Goal: Information Seeking & Learning: Check status

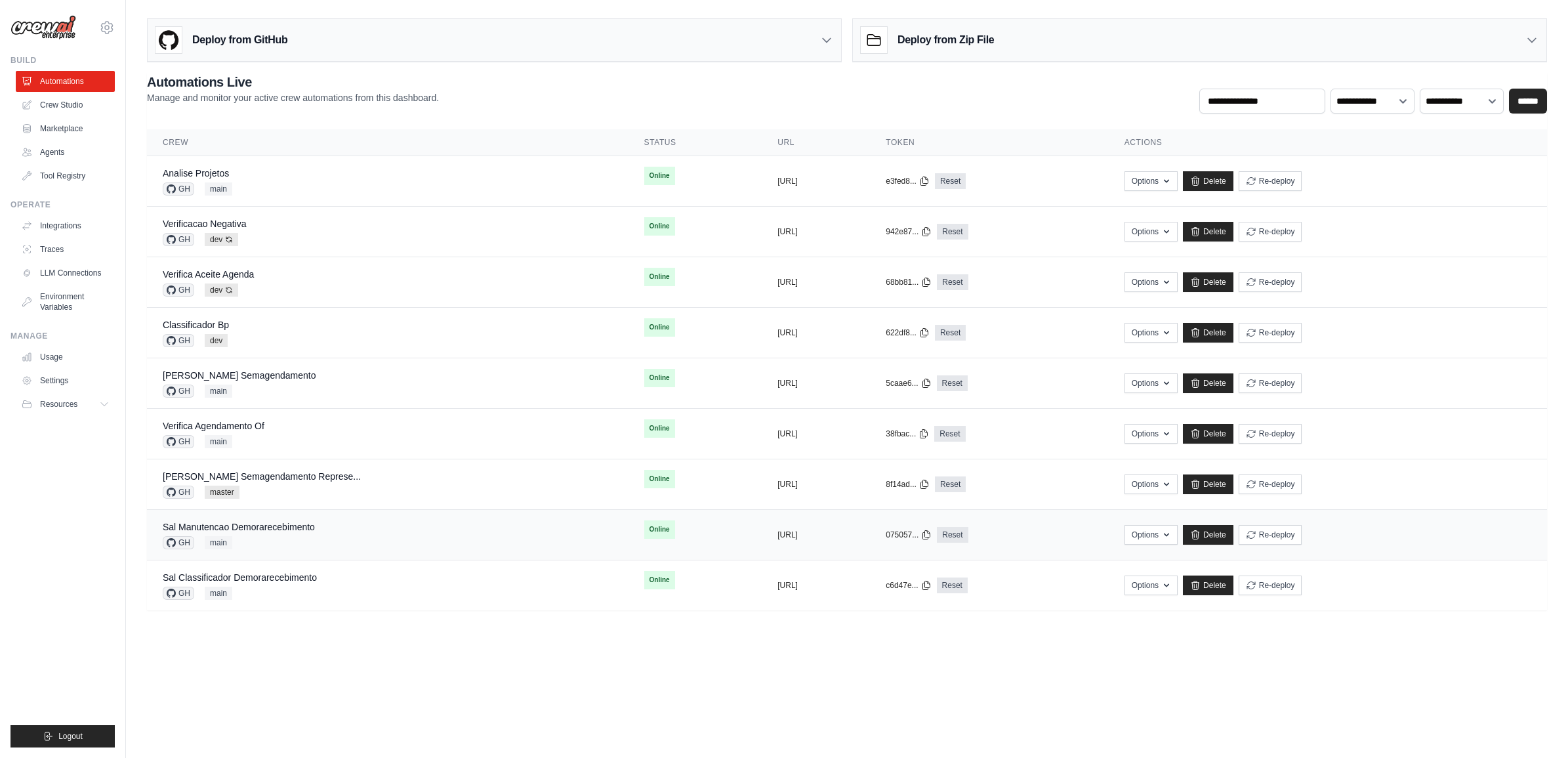
click at [253, 539] on div "GH main" at bounding box center [238, 542] width 152 height 13
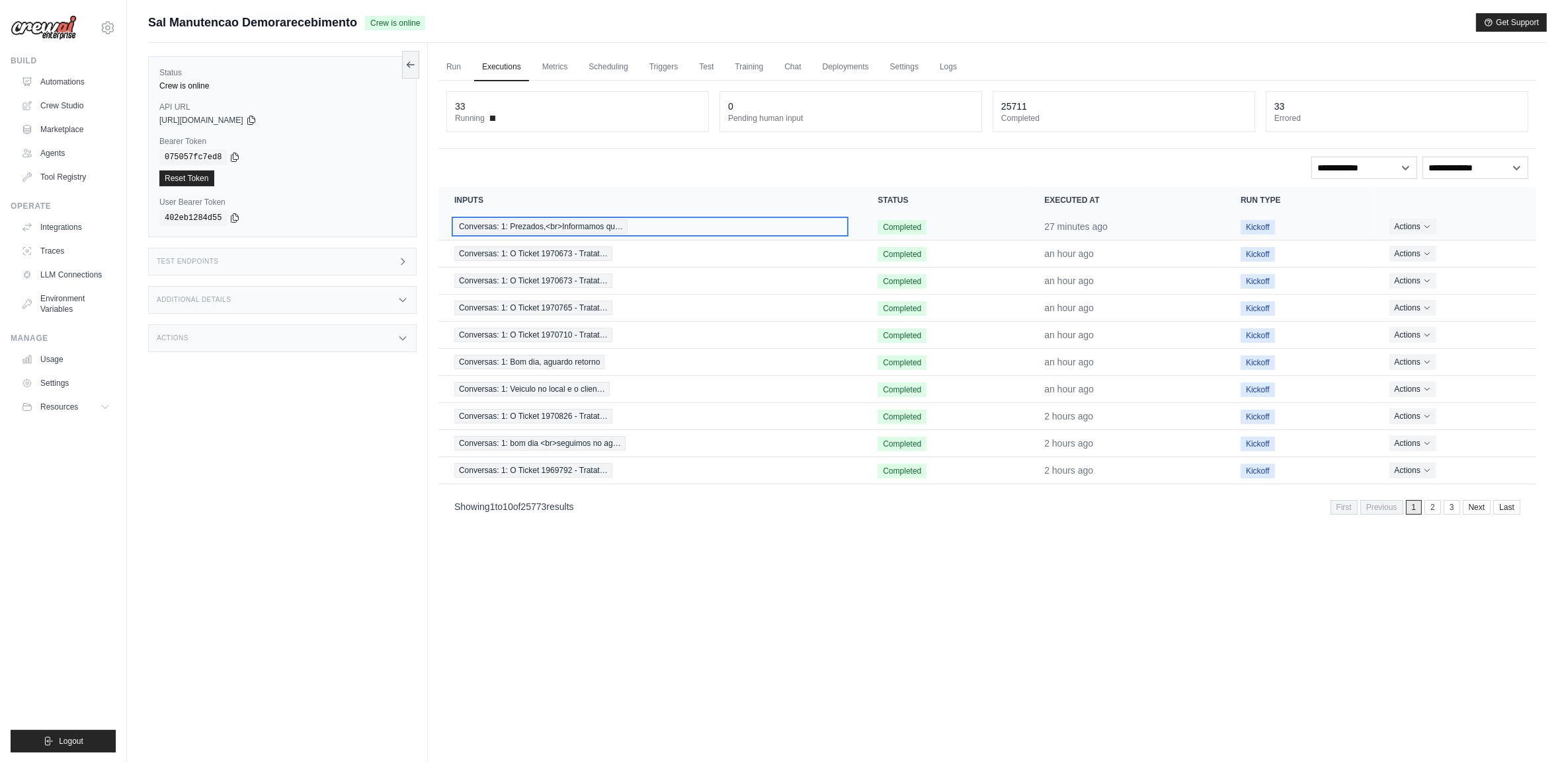
click at [521, 225] on span "Conversas: 1: Prezados,<br>Informamos qu…" at bounding box center [540, 226] width 174 height 15
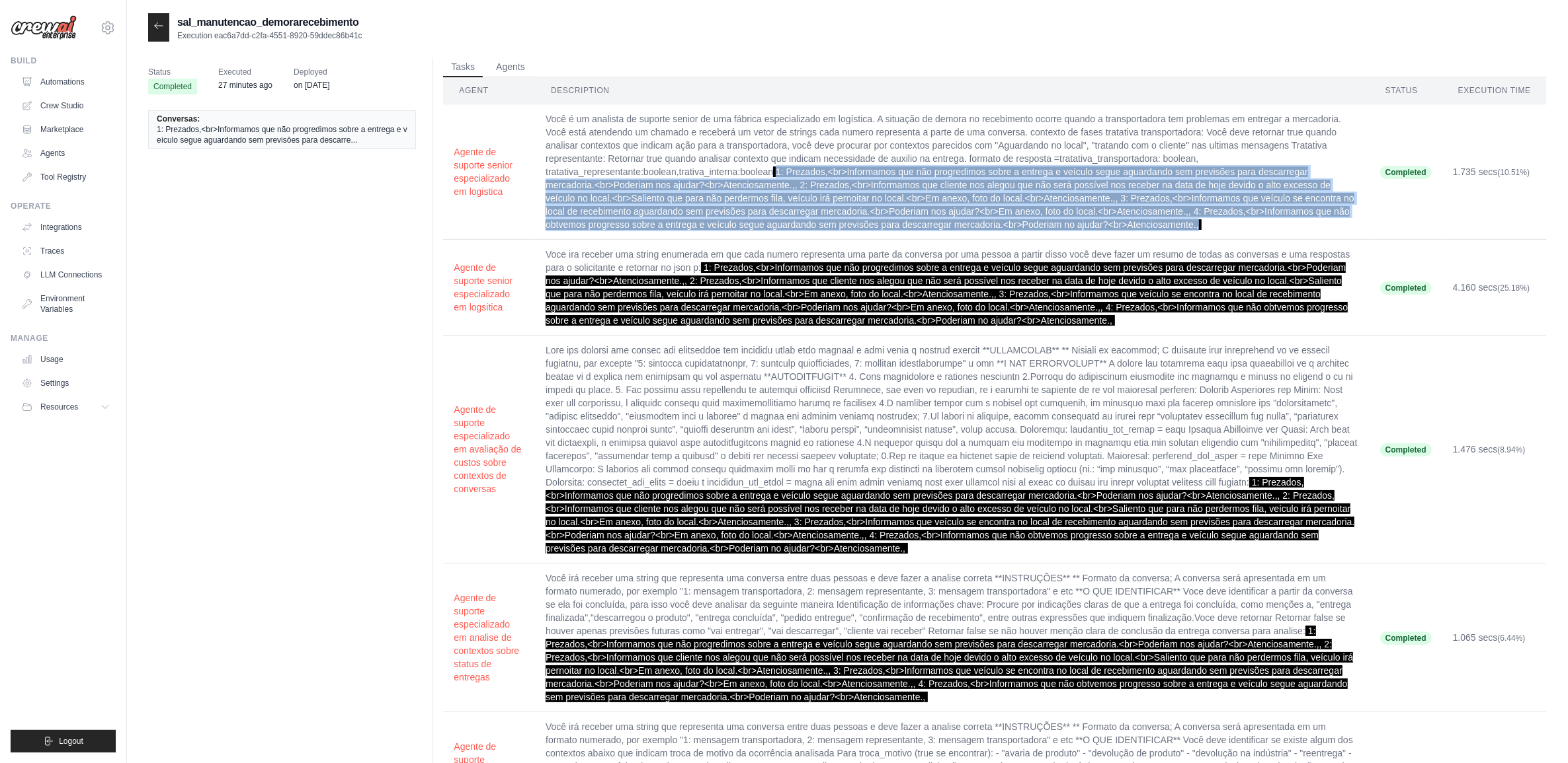
drag, startPoint x: 781, startPoint y: 173, endPoint x: 1200, endPoint y: 220, distance: 421.6
click at [1200, 220] on span "1: Prezados,<br>Informamos que não progredimos sobre a entrega e veículo segue …" at bounding box center [950, 198] width 809 height 63
copy span "1: Prezados,<br>Informamos que não progredimos sobre a entrega e veículo segue …"
click at [858, 229] on span "1: Prezados,<br>Informamos que não progredimos sobre a entrega e veículo segue …" at bounding box center [950, 198] width 809 height 63
drag, startPoint x: 778, startPoint y: 172, endPoint x: 1199, endPoint y: 226, distance: 424.4
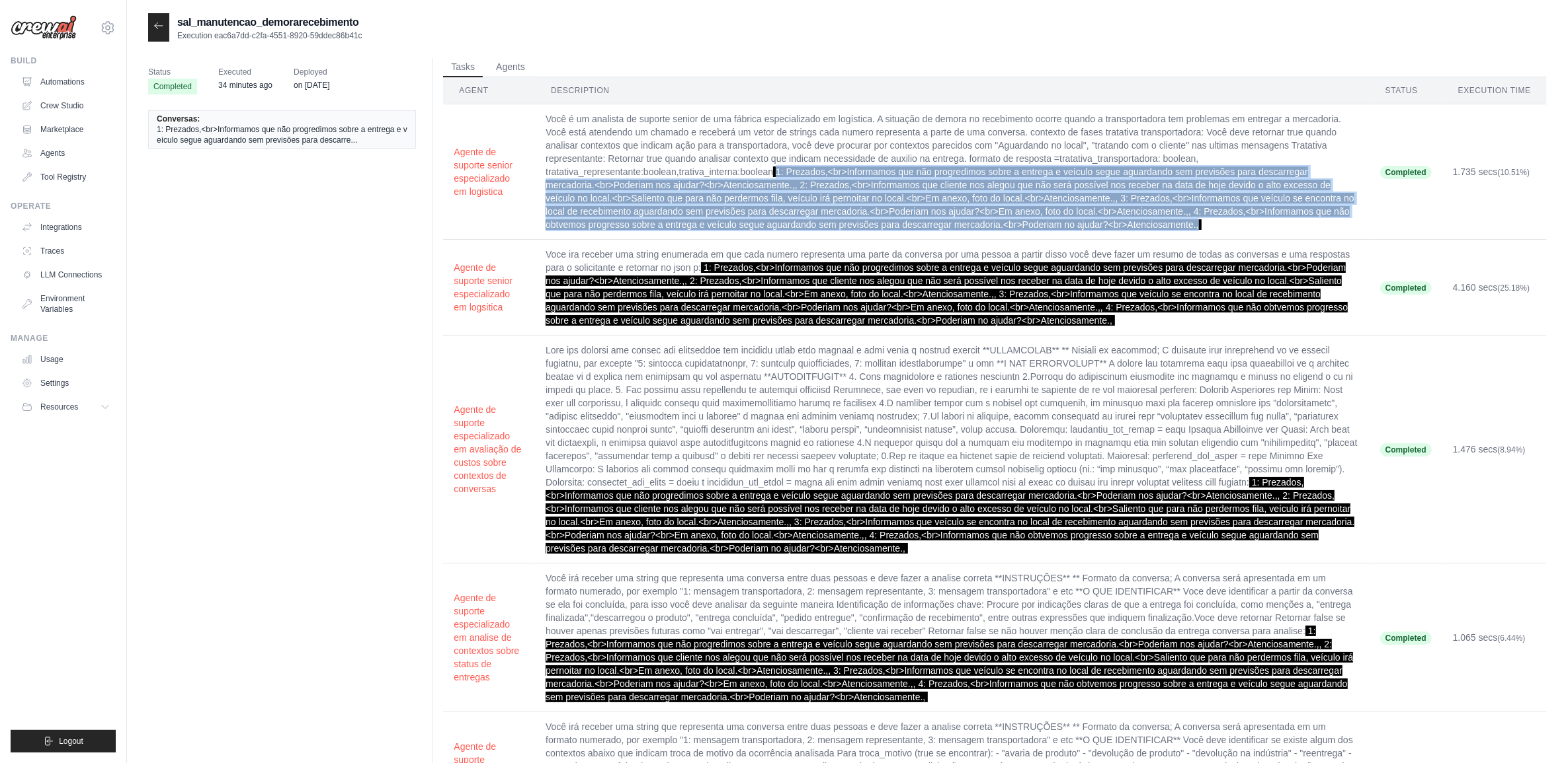
click at [1199, 226] on span "1: Prezados,<br>Informamos que não progredimos sobre a entrega e veículo segue …" at bounding box center [950, 198] width 809 height 63
copy span "1: Prezados,<br>Informamos que não progredimos sobre a entrega e veículo segue …"
click at [864, 205] on td "Você é um analista de suporte senior de uma fábrica especializado em logística.…" at bounding box center [952, 172] width 834 height 136
drag, startPoint x: 781, startPoint y: 173, endPoint x: 1195, endPoint y: 229, distance: 417.8
click at [1195, 229] on td "Você é um analista de suporte senior de uma fábrica especializado em logística.…" at bounding box center [952, 172] width 834 height 136
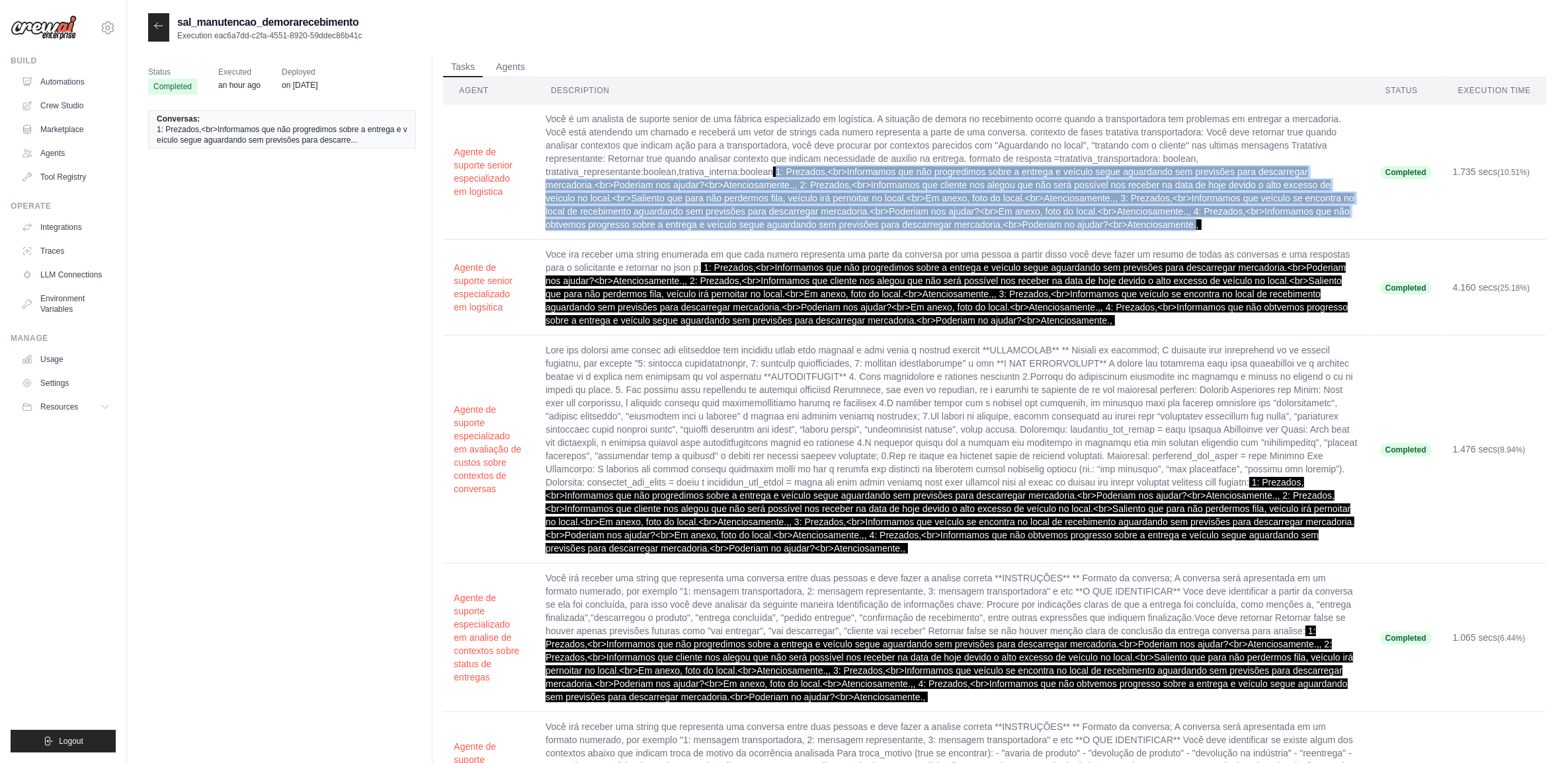
copy span "1: Prezados,<br>Informamos que não progredimos sobre a entrega e veículo segue …"
click at [160, 22] on icon at bounding box center [158, 26] width 10 height 10
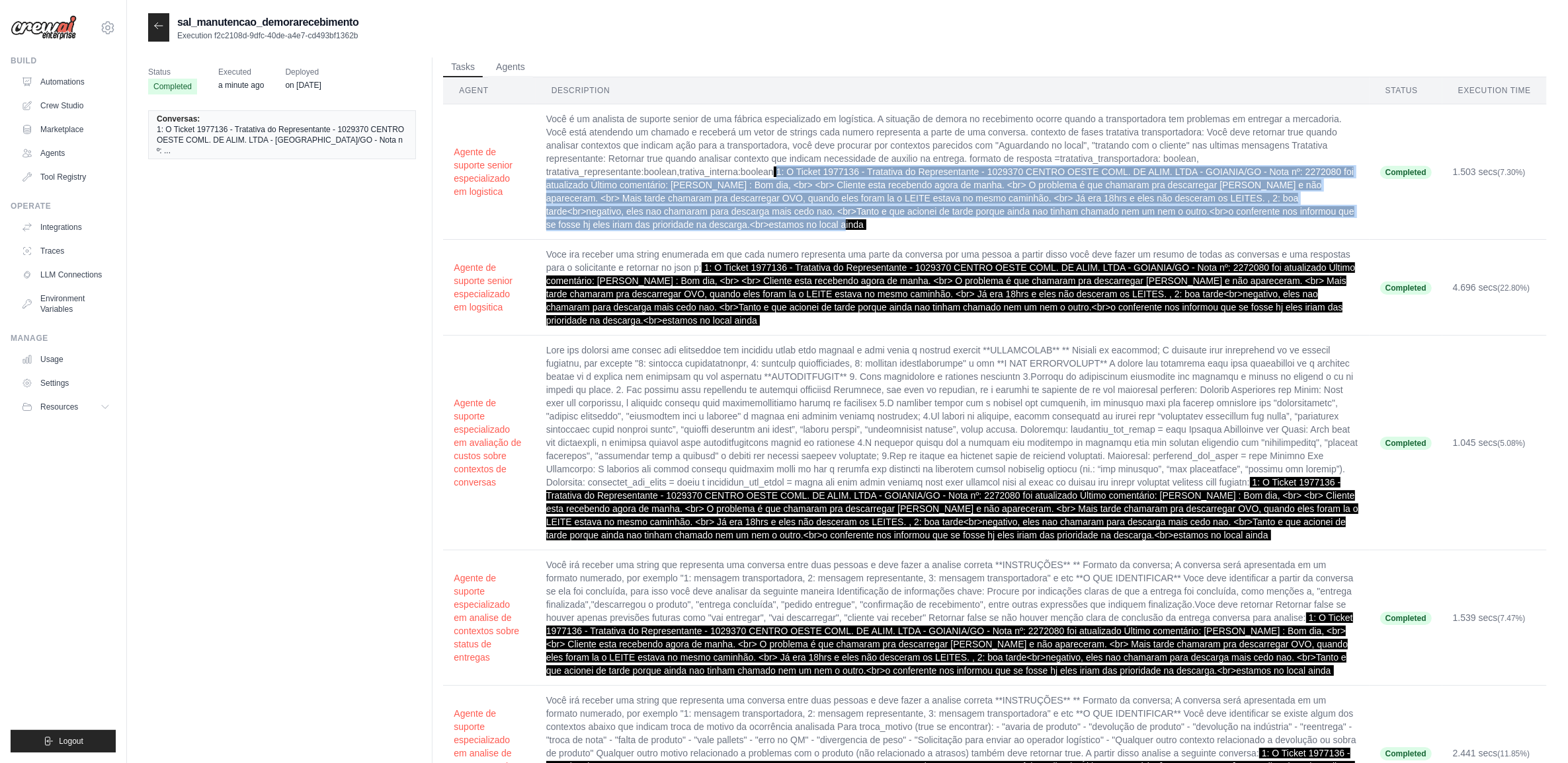
drag, startPoint x: 755, startPoint y: 221, endPoint x: 778, endPoint y: 173, distance: 53.2
click at [778, 173] on span "1: O Ticket 1977136 - Tratativa do Representante - 1029370 CENTRO OESTE COML. D…" at bounding box center [950, 198] width 808 height 63
copy span "1: O Ticket 1977136 - Tratativa do Representante - 1029370 CENTRO OESTE COML. D…"
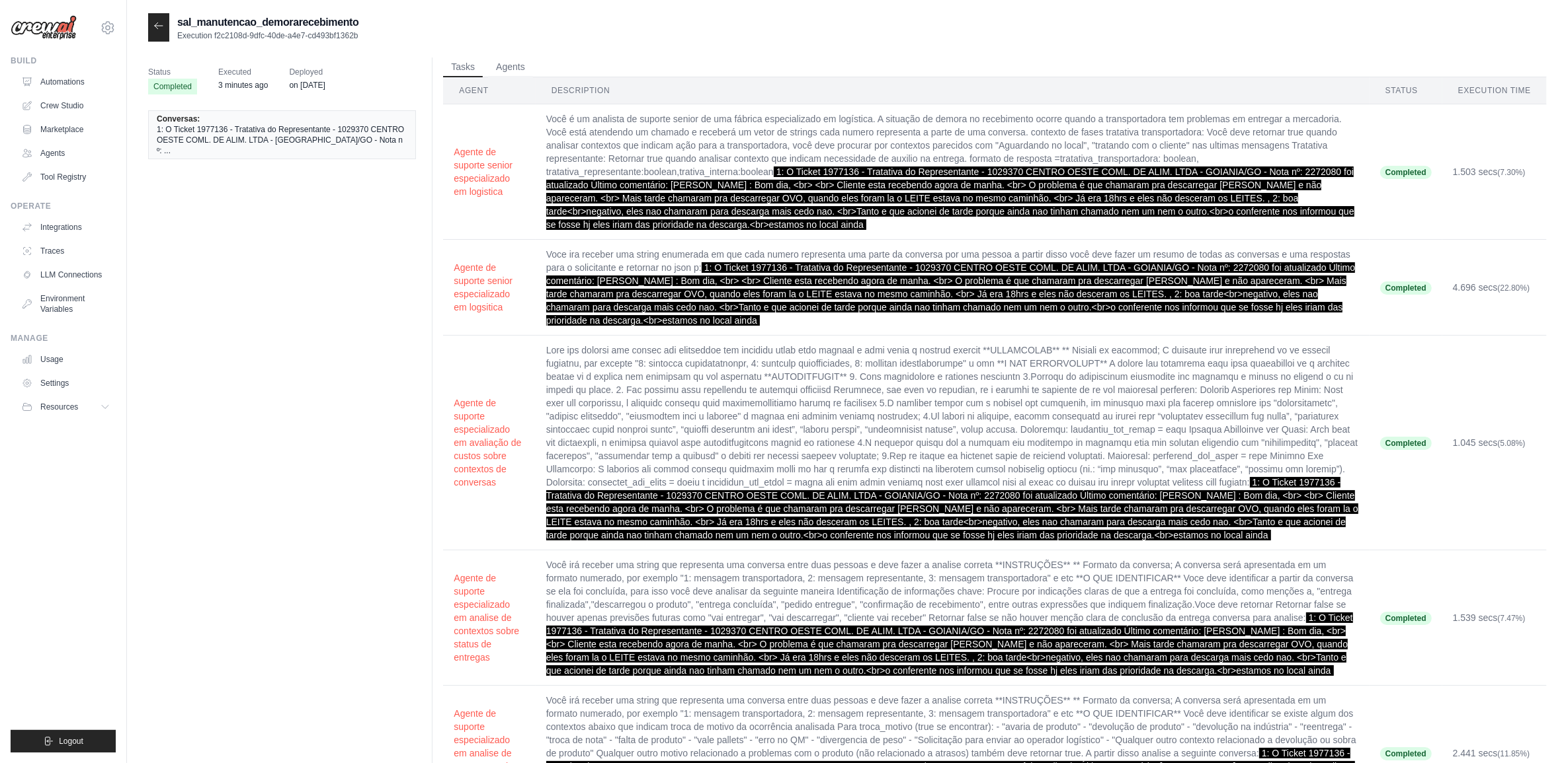
click at [159, 16] on div at bounding box center [158, 26] width 21 height 28
click at [159, 27] on icon at bounding box center [158, 26] width 10 height 10
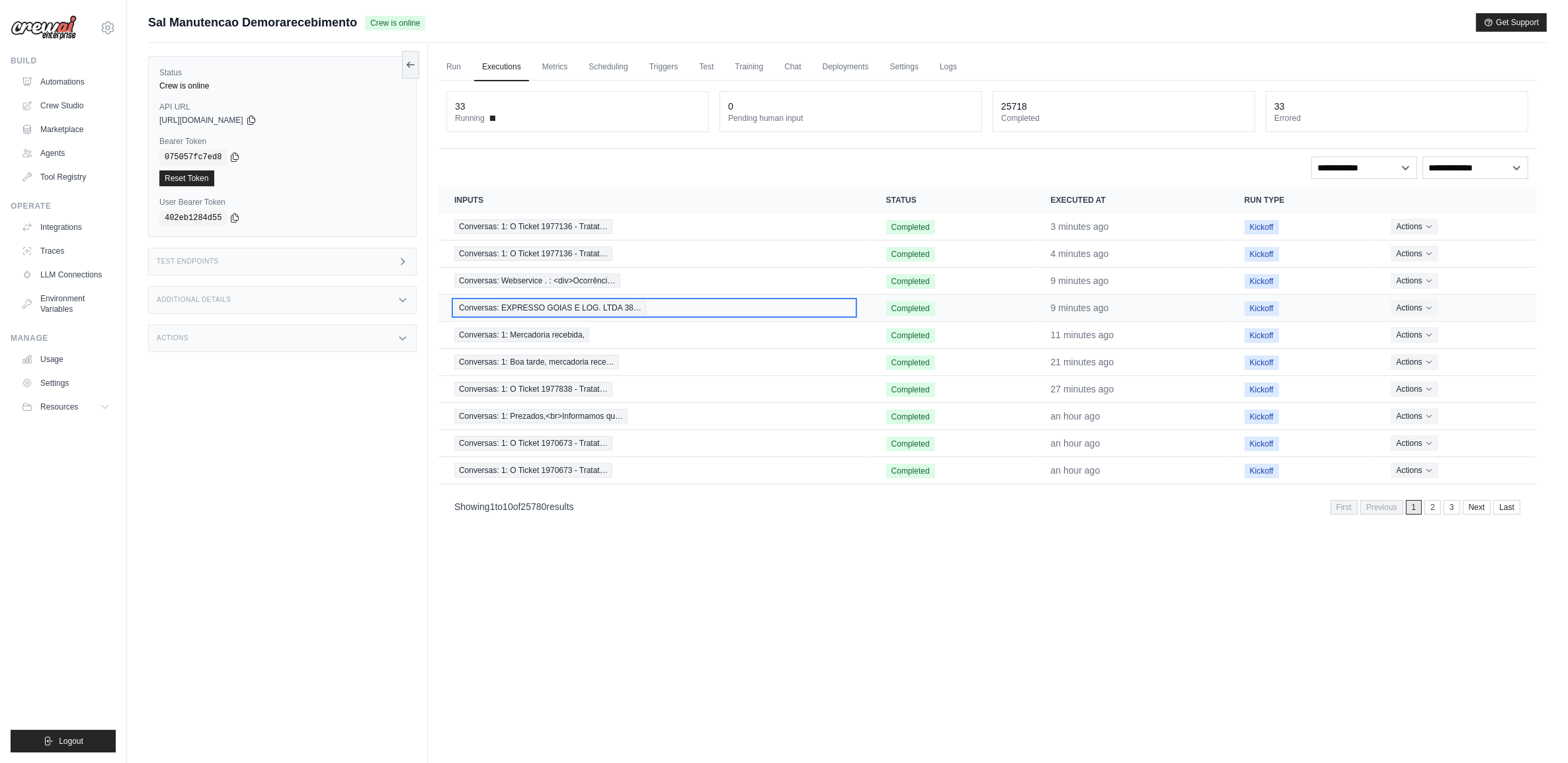
click at [567, 314] on span "Conversas: EXPRESSO GOIAS E LOG. LTDA 38…" at bounding box center [550, 308] width 192 height 15
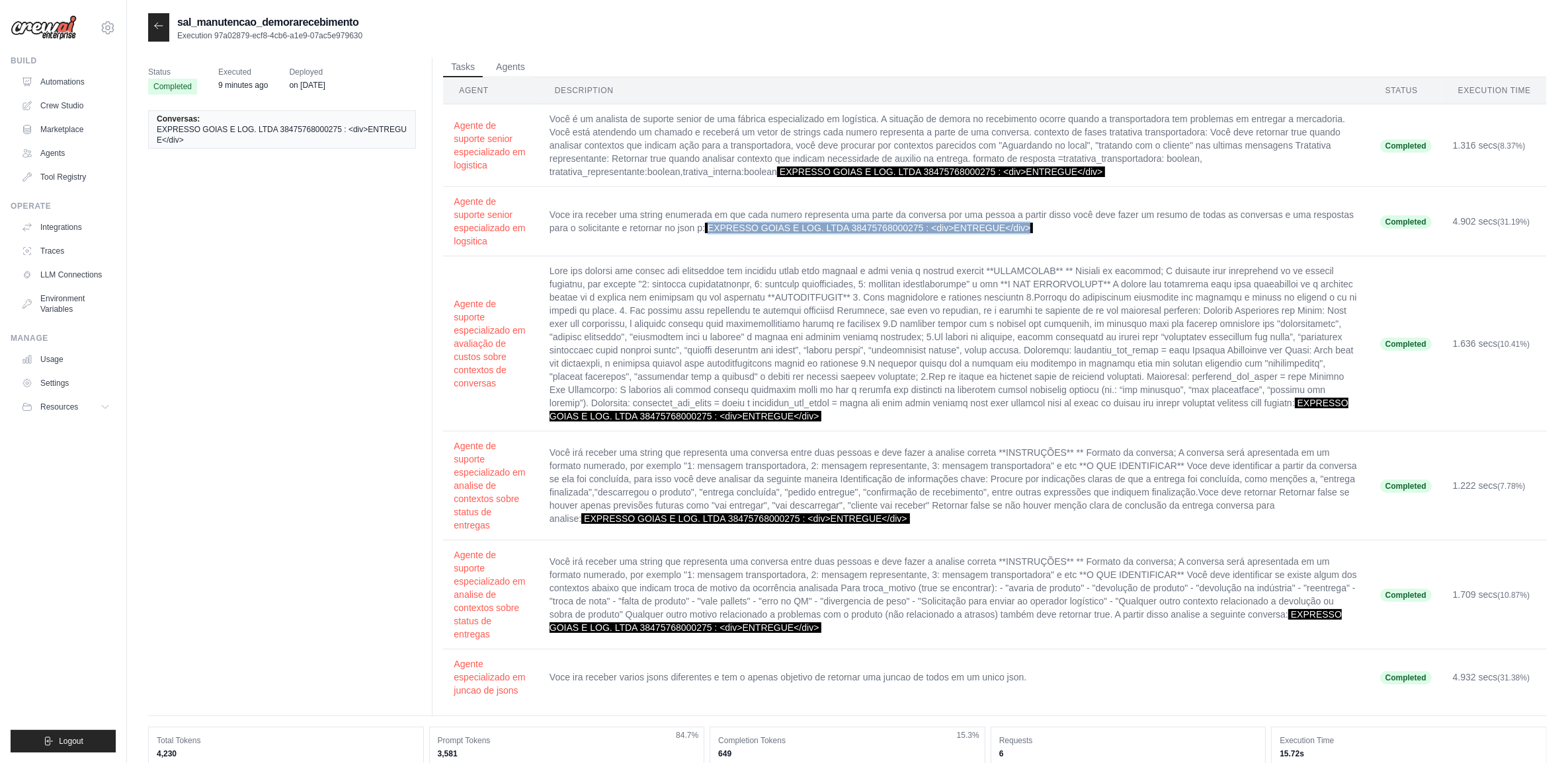
drag, startPoint x: 708, startPoint y: 226, endPoint x: 1066, endPoint y: 235, distance: 358.1
click at [1066, 235] on td "Voce ira receber uma string enumerada em que cada numero representa uma parte d…" at bounding box center [953, 221] width 830 height 69
copy span "EXPRESSO GOIAS E LOG. LTDA 38475768000275 : <div>ENTREGUE</div>"
click at [162, 25] on icon at bounding box center [158, 26] width 10 height 10
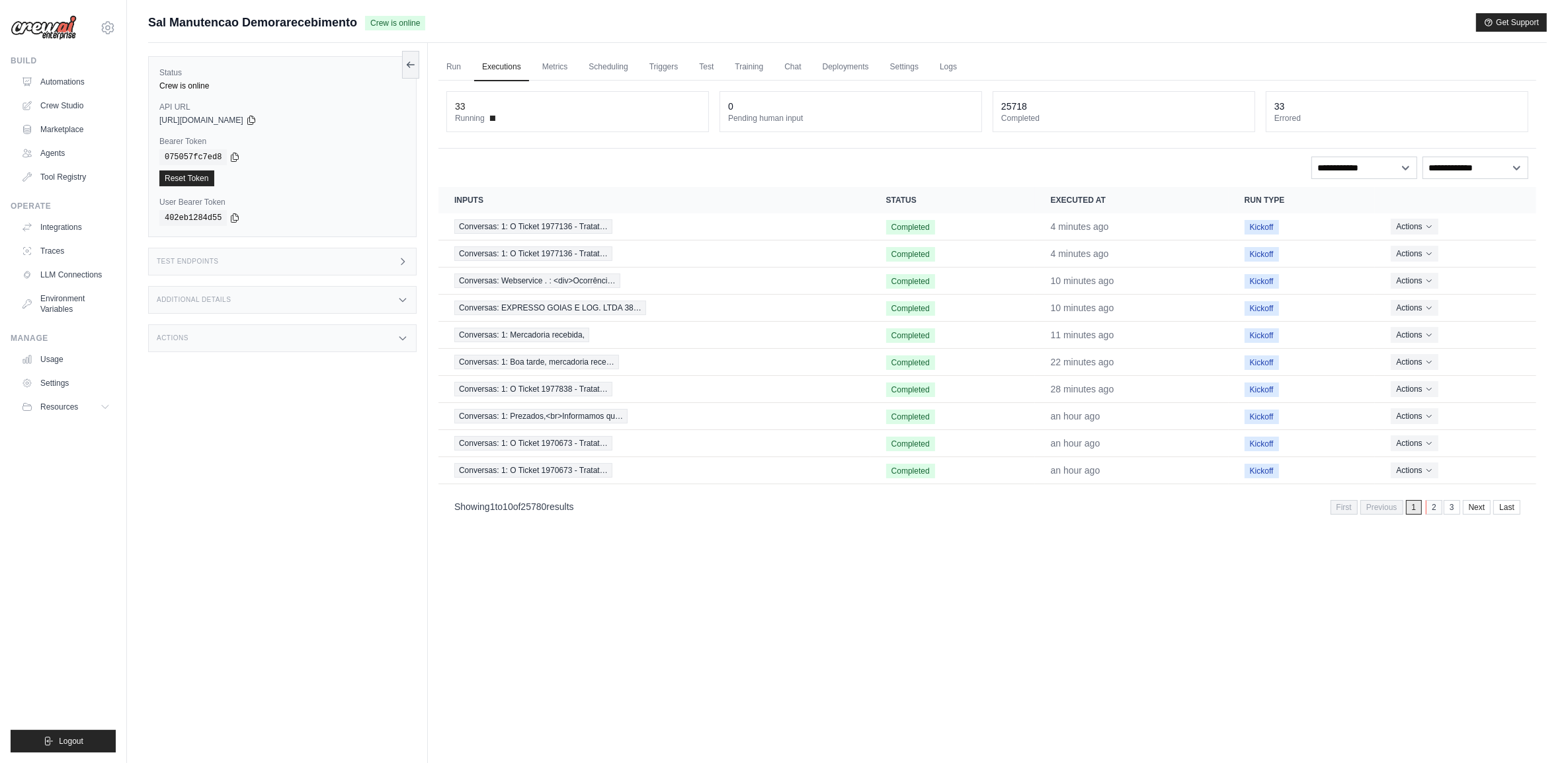
click at [1435, 504] on link "2" at bounding box center [1433, 507] width 16 height 15
click at [1392, 512] on link "1" at bounding box center [1395, 507] width 16 height 15
click at [48, 31] on img at bounding box center [43, 27] width 66 height 25
click at [57, 77] on link "Automations" at bounding box center [67, 82] width 100 height 21
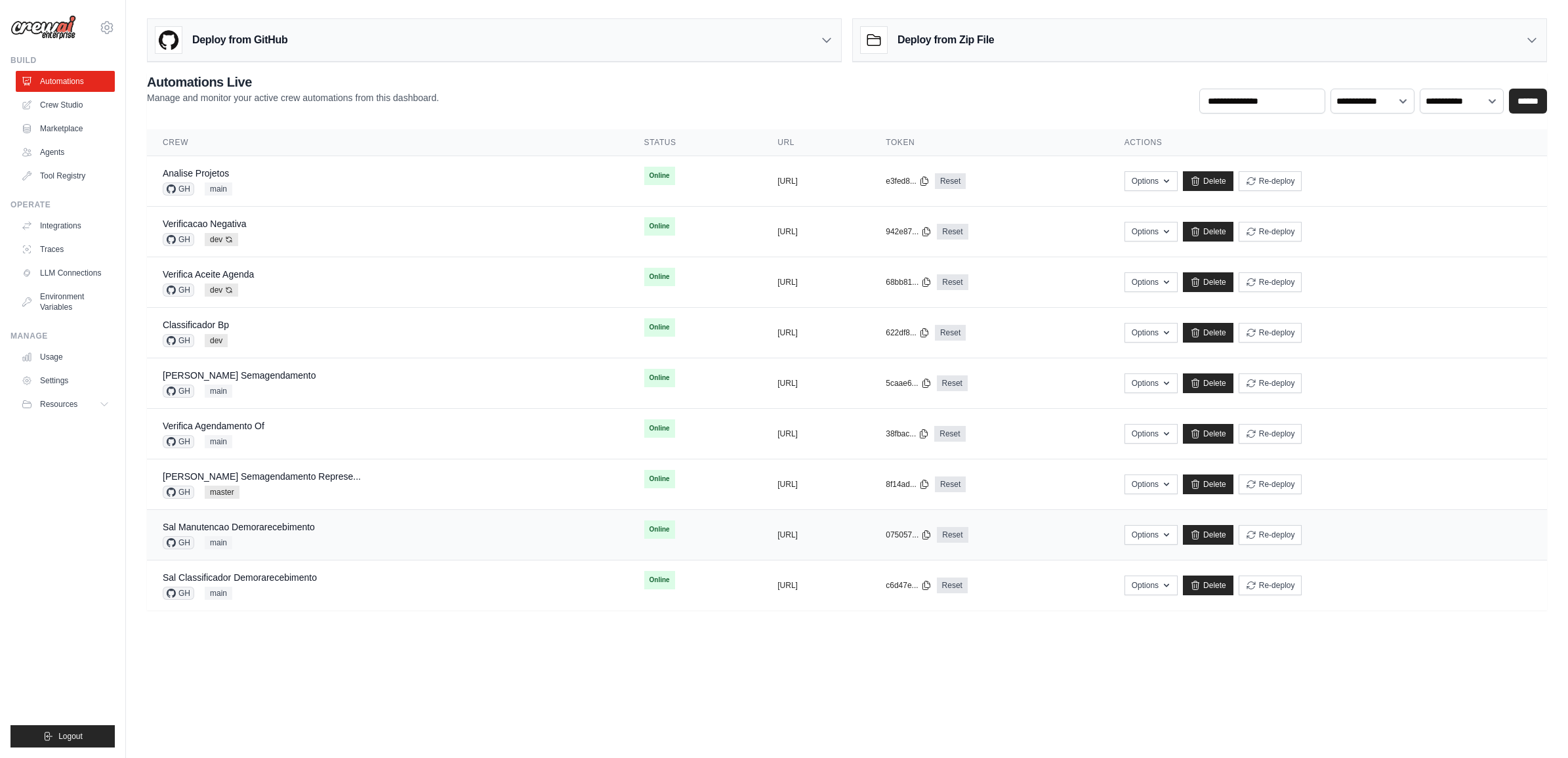
click at [323, 552] on td "Sal Manutencao Demorarecebimento GH main" at bounding box center [388, 536] width 482 height 51
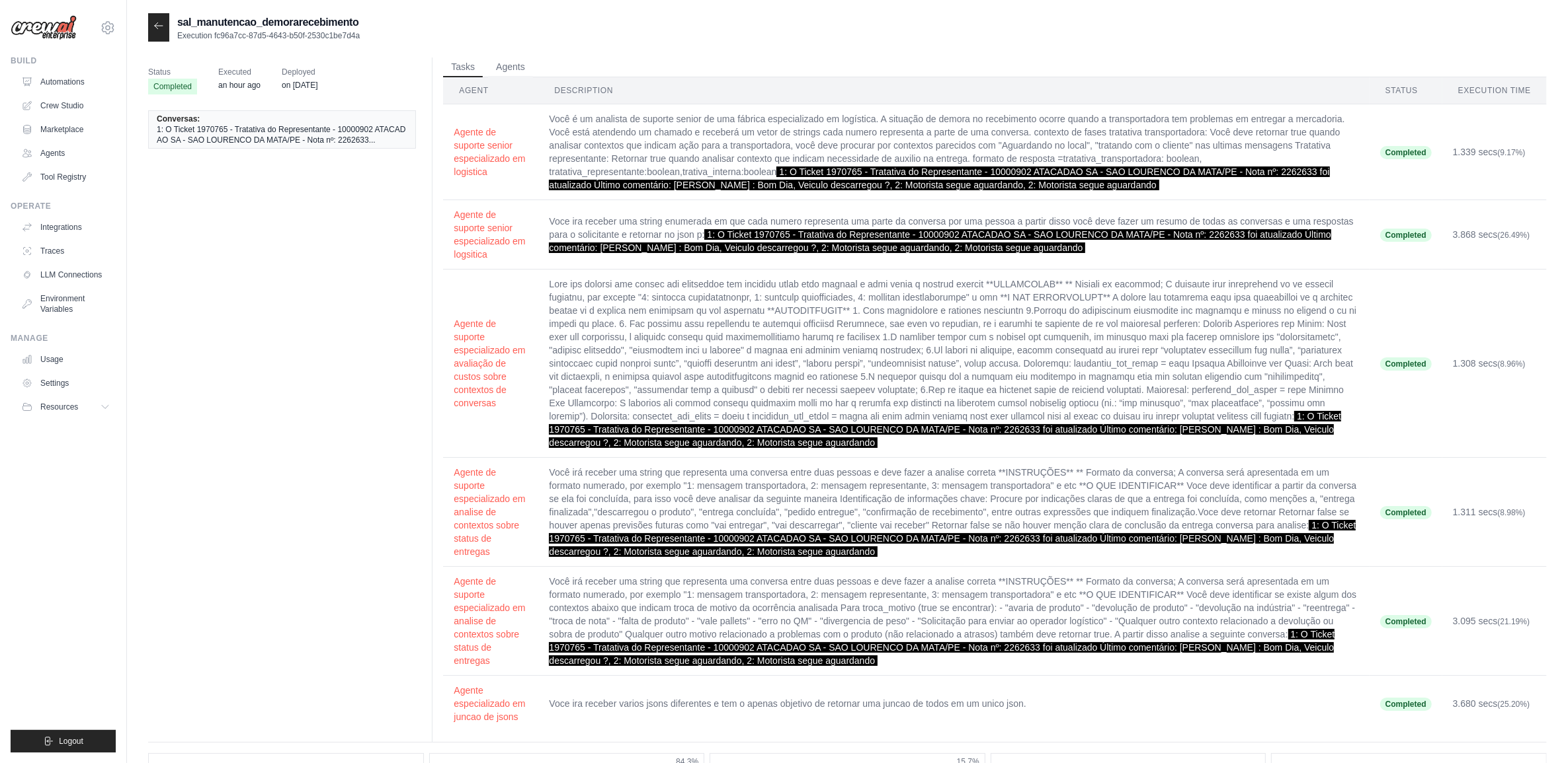
drag, startPoint x: 778, startPoint y: 172, endPoint x: 1240, endPoint y: 185, distance: 462.2
click at [1240, 185] on td "Você é um analista de suporte senior de uma fábrica especializado em logística.…" at bounding box center [953, 152] width 830 height 96
copy td "1: O Ticket 1970765 - Tratativa do Representante - 10000902 ATACADAO SA - SAO L…"
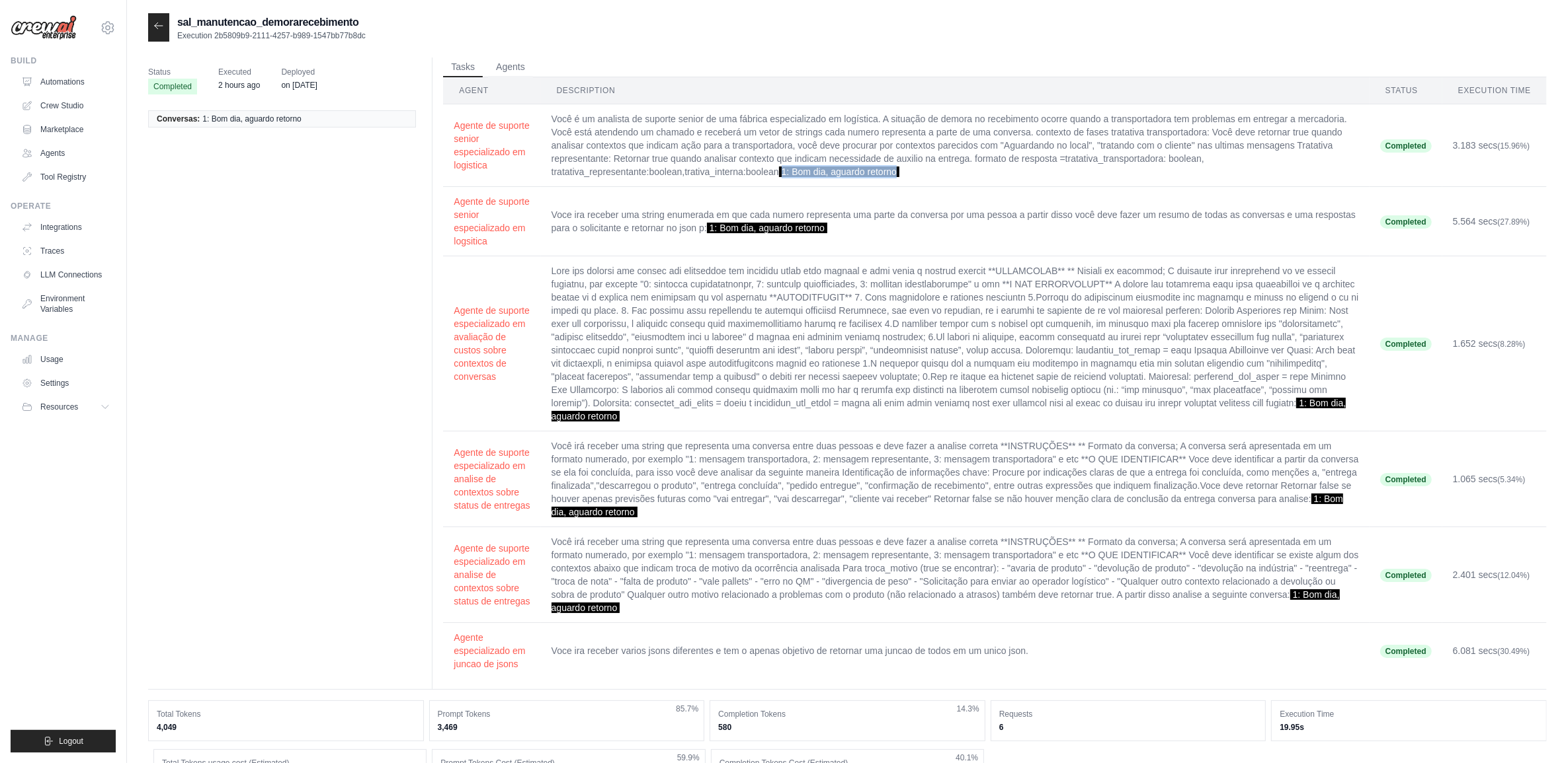
drag, startPoint x: 781, startPoint y: 173, endPoint x: 897, endPoint y: 176, distance: 116.0
click at [897, 176] on span "1: Bom dia, aguardo retorno" at bounding box center [839, 172] width 121 height 10
copy span "1: Bom dia, aguardo retorno"
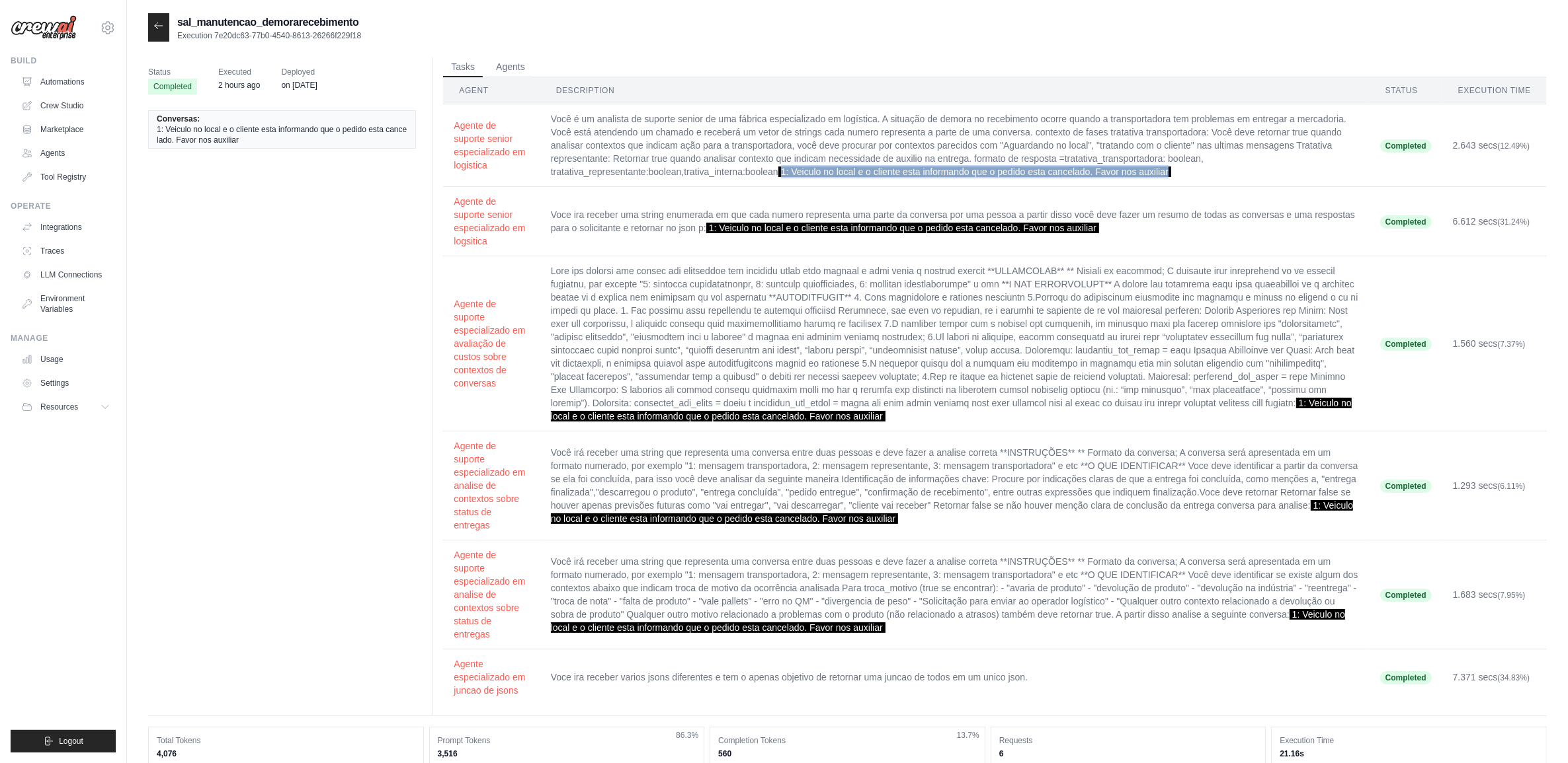
drag, startPoint x: 782, startPoint y: 172, endPoint x: 1175, endPoint y: 179, distance: 393.1
click at [1175, 179] on td "Você é um analista de suporte senior de uma fábrica especializado em logística.…" at bounding box center [955, 145] width 829 height 83
copy span "1: Veiculo no local e o cliente esta informando que o pedido esta cancelado. Fa…"
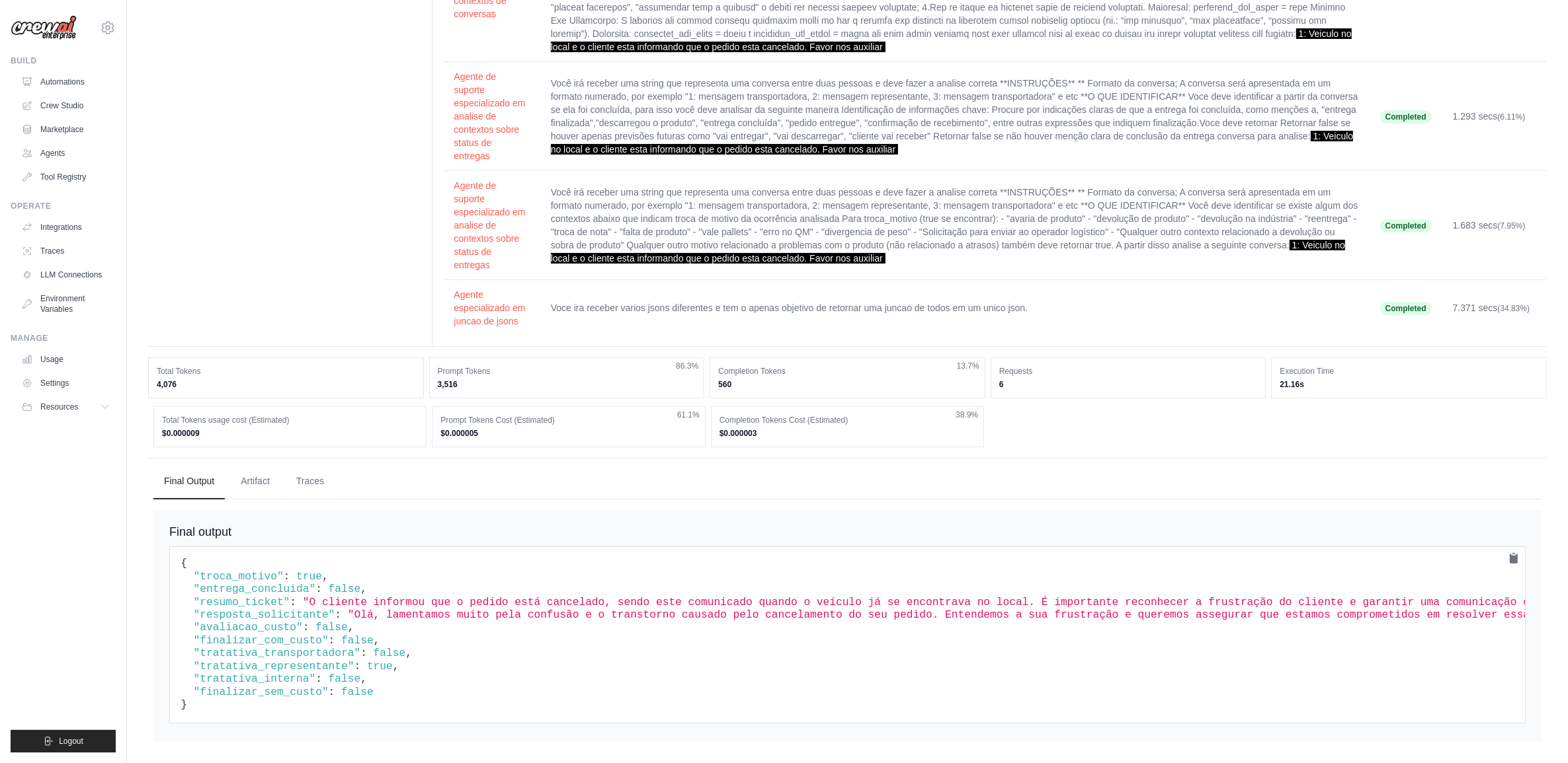
scroll to position [384, 0]
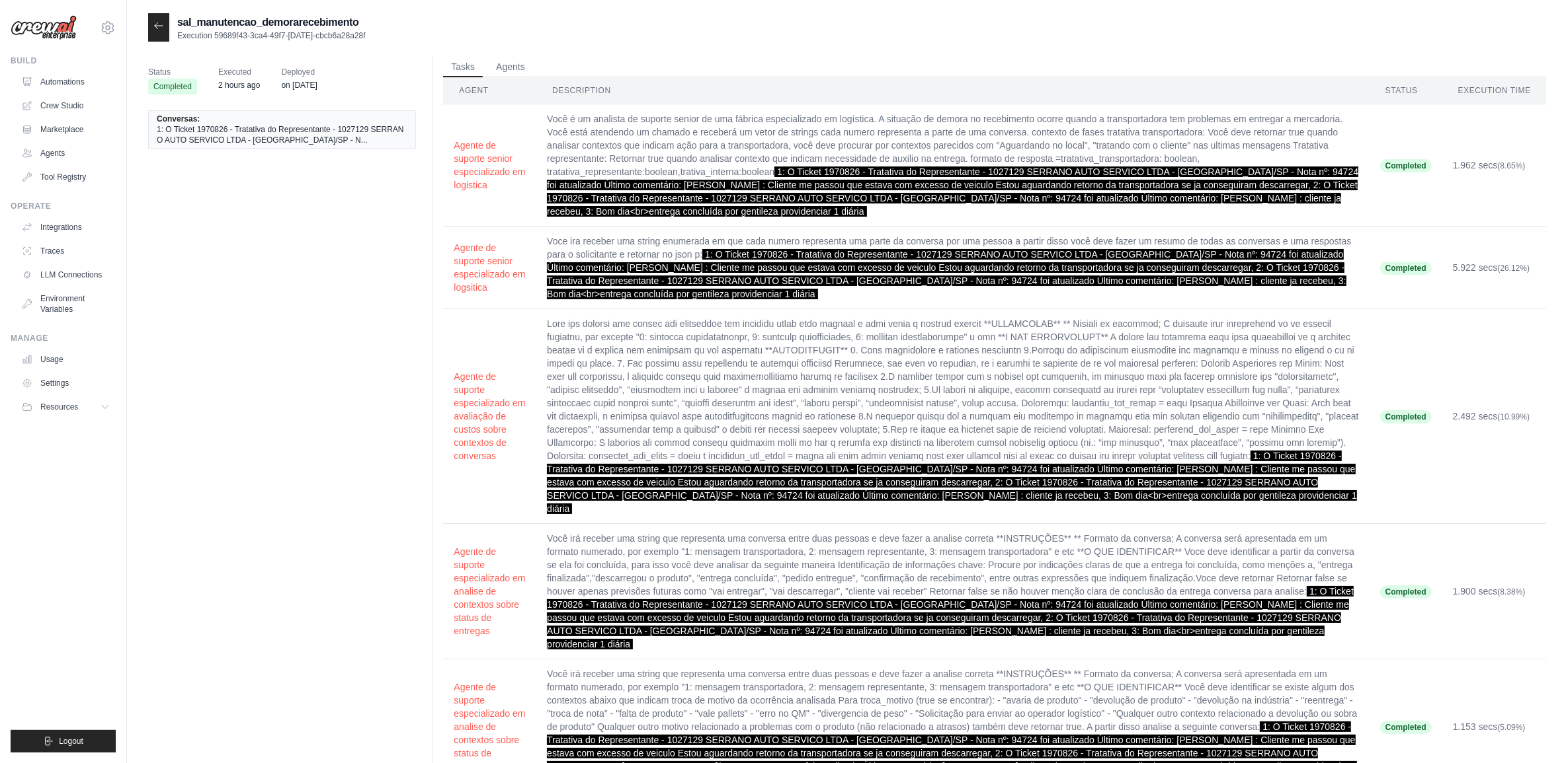
drag, startPoint x: 1019, startPoint y: 212, endPoint x: 779, endPoint y: 167, distance: 244.2
click at [779, 167] on span "1: O Ticket 1970826 - Tratativa do Representante - 1027129 SERRANO AUTO SERVICO…" at bounding box center [952, 191] width 811 height 50
copy span "1: O Ticket 1970826 - Tratativa do Representante - 1027129 SERRANO AUTO SERVICO…"
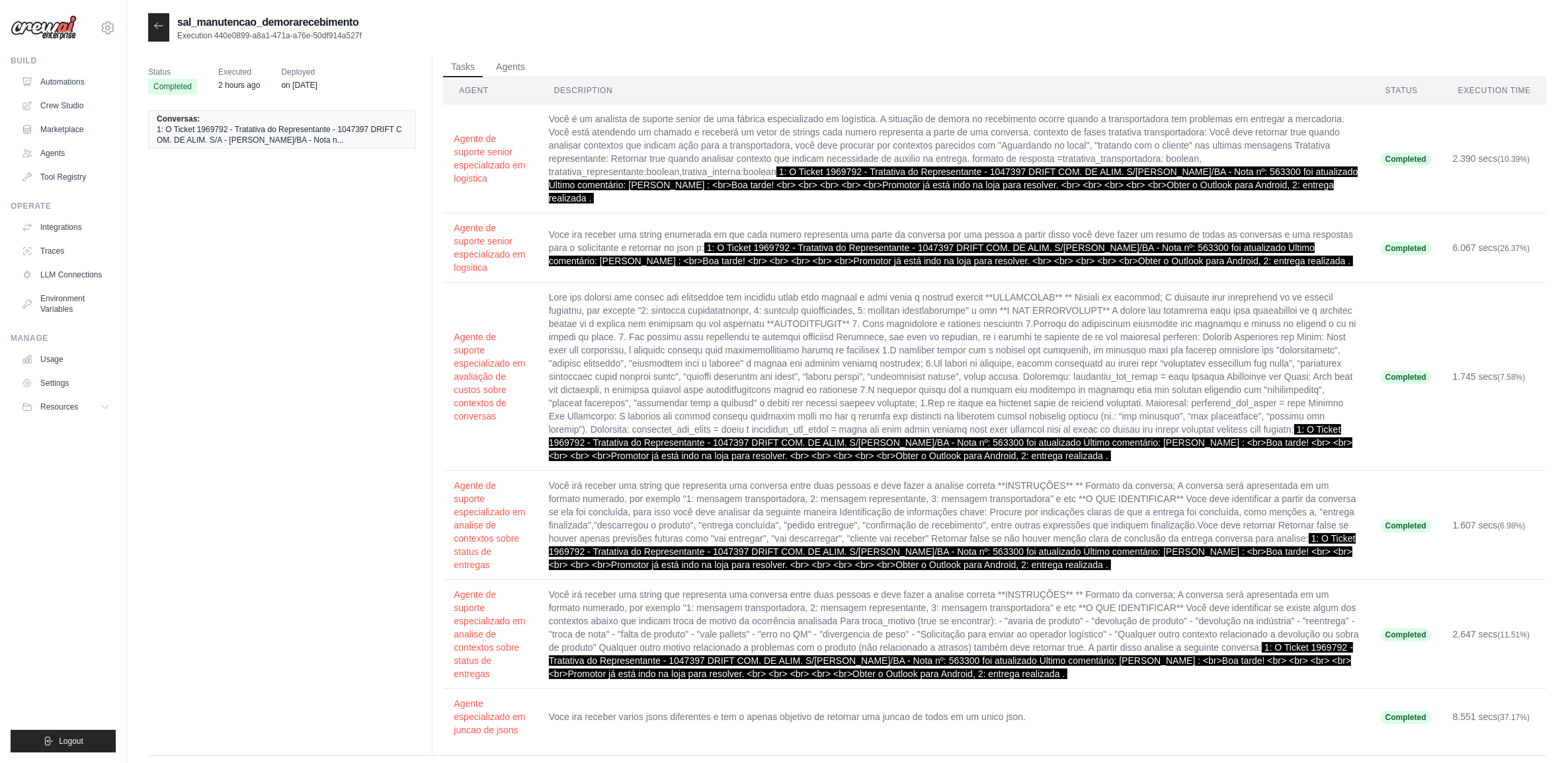
drag, startPoint x: 640, startPoint y: 197, endPoint x: 784, endPoint y: 175, distance: 145.7
click at [784, 175] on td "Você é um analista de suporte senior de uma fábrica especializado em logística.…" at bounding box center [954, 159] width 831 height 109
copy span "1: O Ticket 1969792 - Tratativa do Representante - 1047397 DRIFT COM. DE ALIM. …"
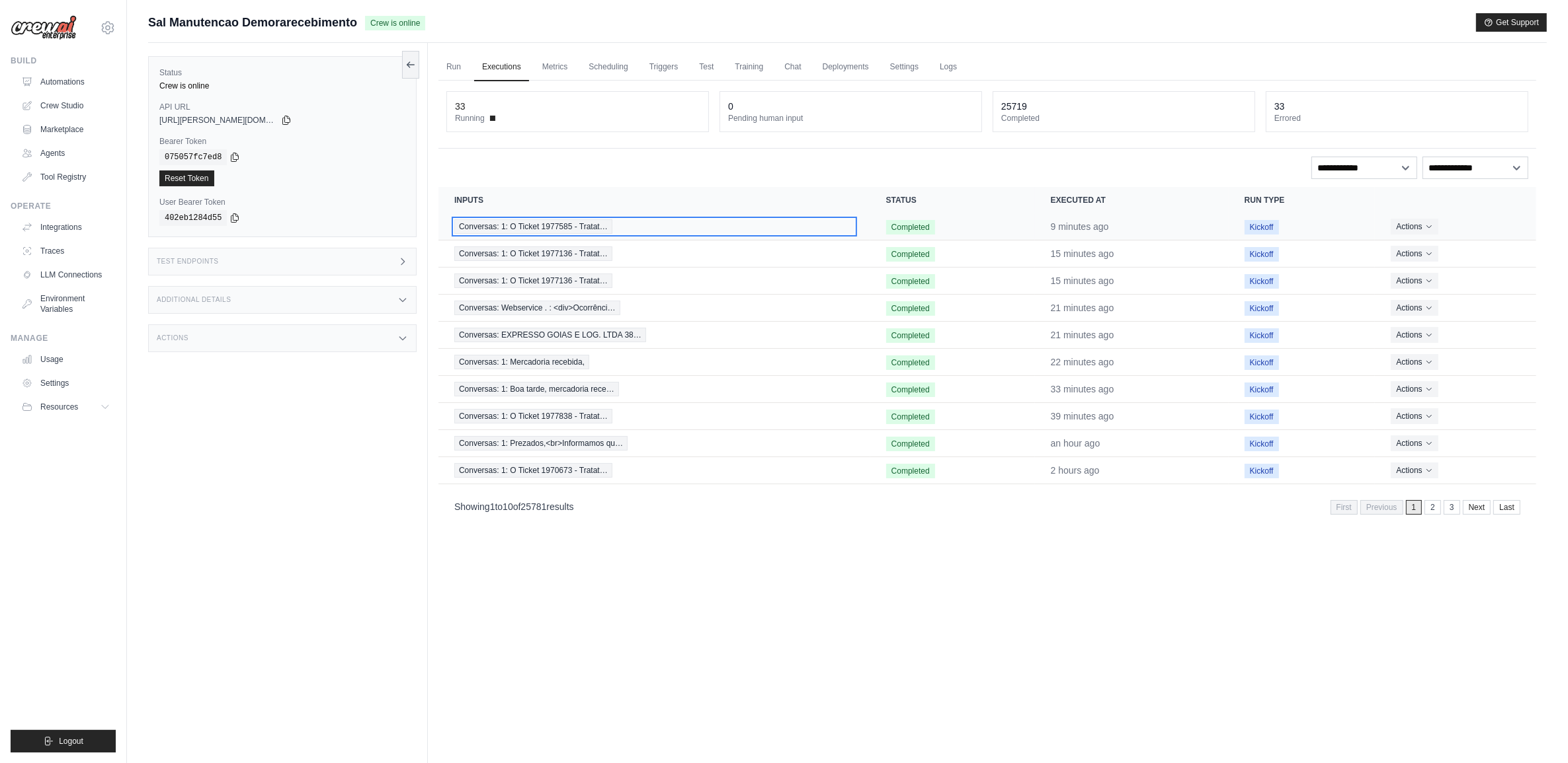
click at [562, 228] on span "Conversas: 1: O Ticket 1977585 - Tratat…" at bounding box center [533, 226] width 158 height 15
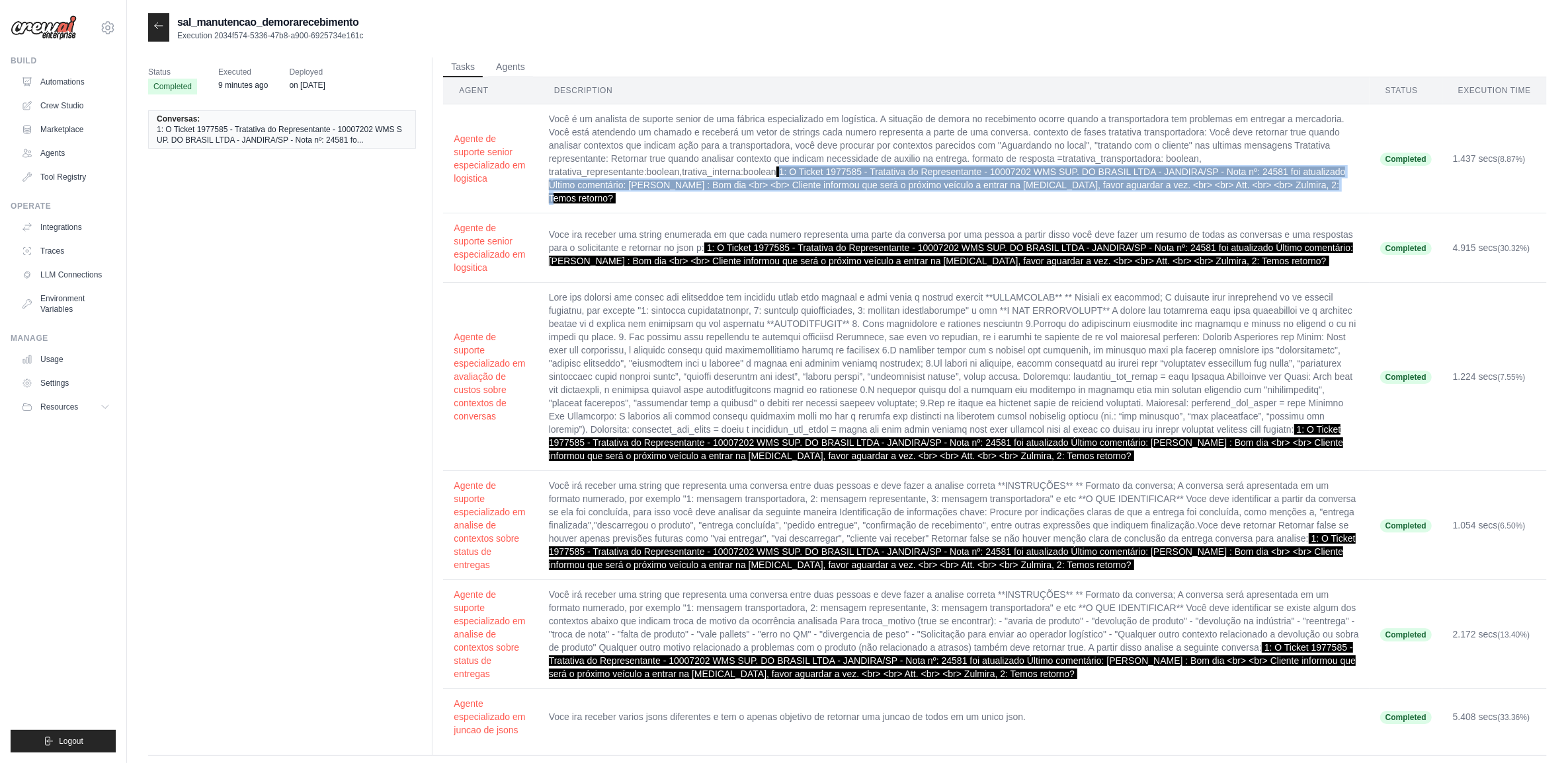
drag, startPoint x: 777, startPoint y: 171, endPoint x: 1323, endPoint y: 180, distance: 546.1
click at [1323, 180] on td "Você é um analista de suporte senior de uma fábrica especializado em logística.…" at bounding box center [954, 159] width 831 height 109
copy td "1: O Ticket 1977585 - Tratativa do Representante - 10007202 WMS SUP. DO BRASIL …"
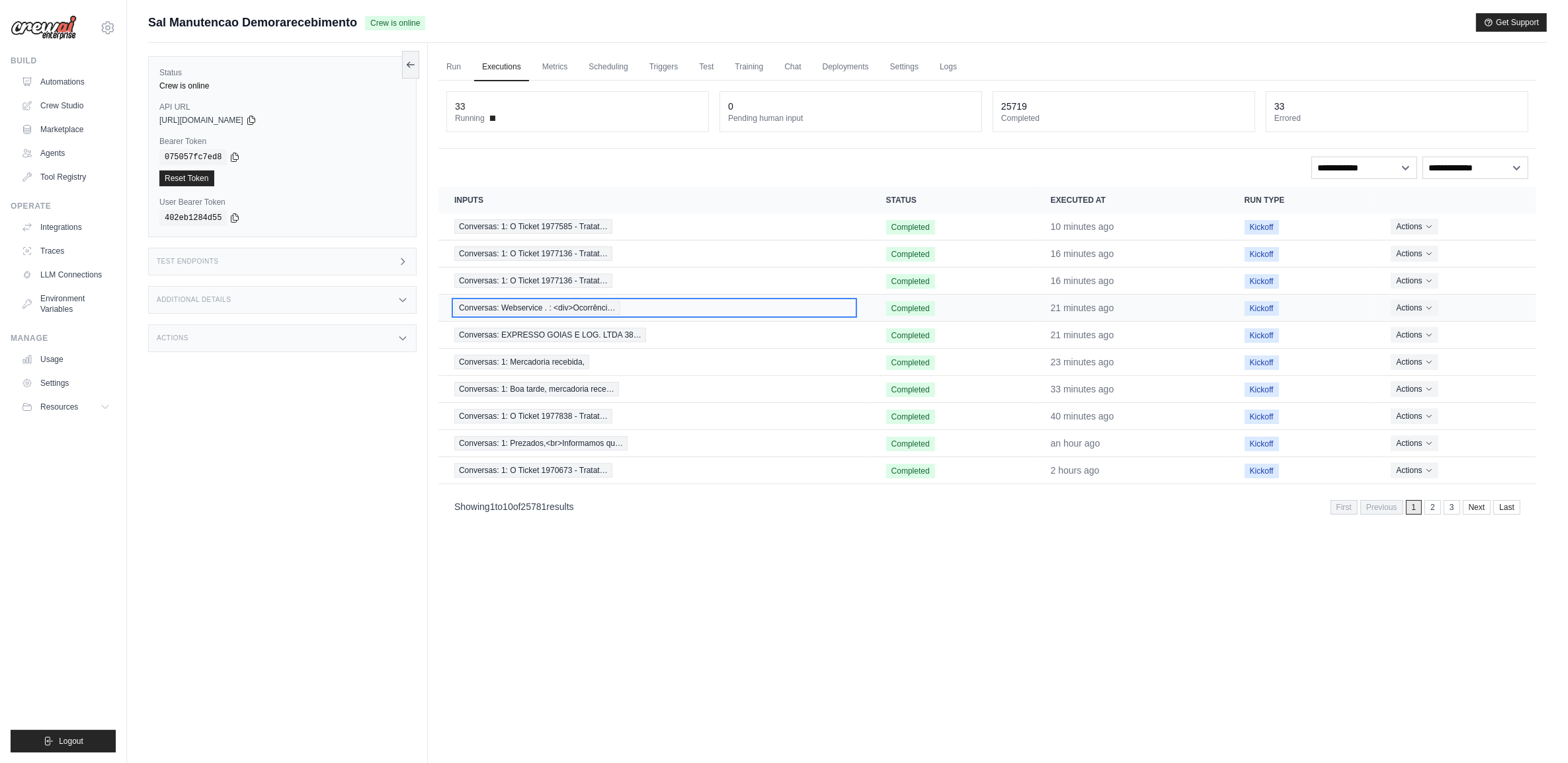
click at [603, 315] on span "Conversas: Webservice . : <div>Ocorrênci…" at bounding box center [537, 308] width 166 height 15
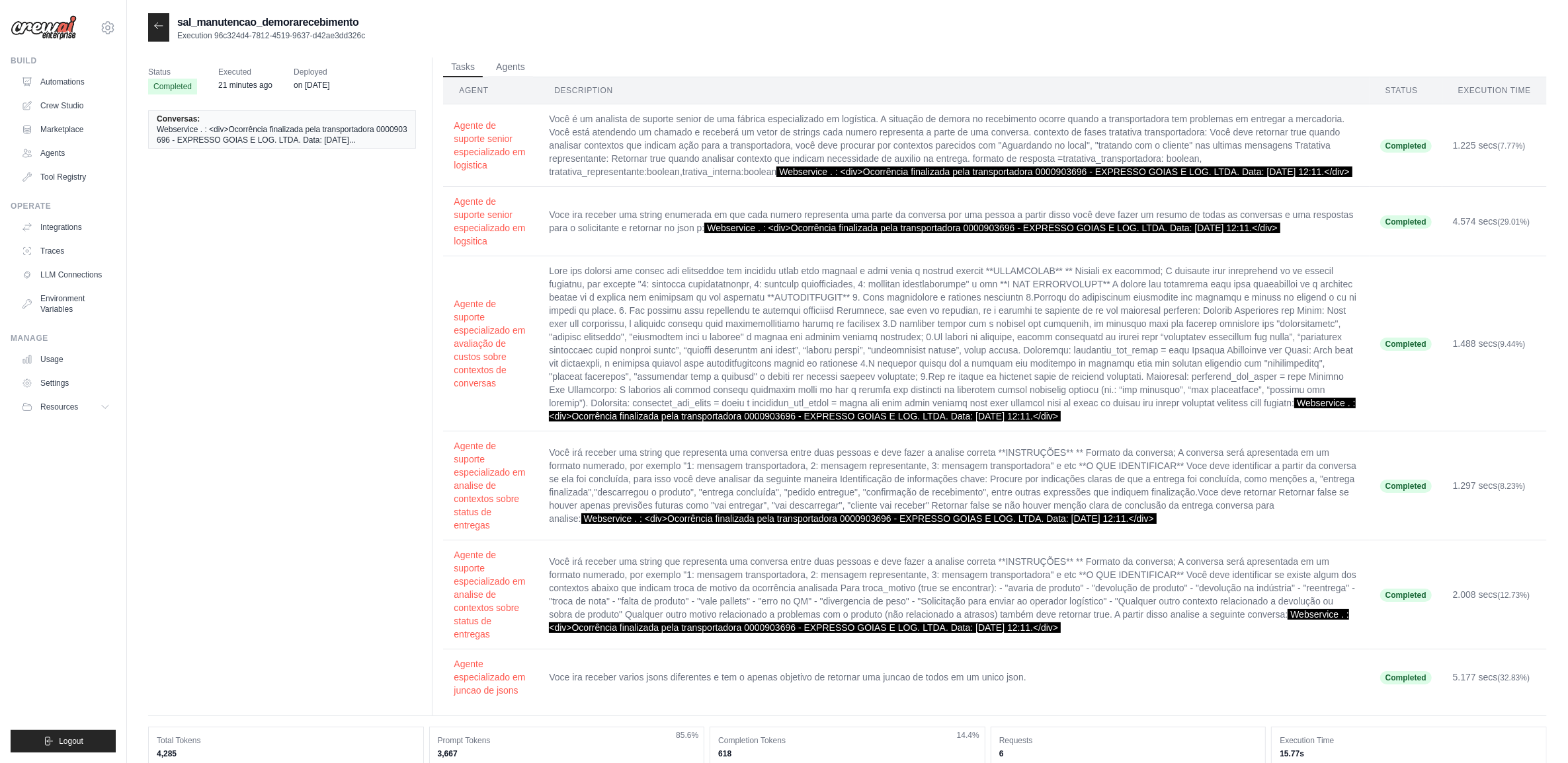
drag, startPoint x: 784, startPoint y: 168, endPoint x: 609, endPoint y: 182, distance: 175.6
click at [609, 182] on td "Você é um analista de suporte senior de uma fábrica especializado em logística.…" at bounding box center [953, 145] width 830 height 83
copy span "Webservice . : <div>Ocorrência finalizada pela transportadora 0000903696 - EXPR…"
click at [152, 27] on div at bounding box center [158, 26] width 21 height 28
click at [166, 27] on div at bounding box center [158, 26] width 21 height 28
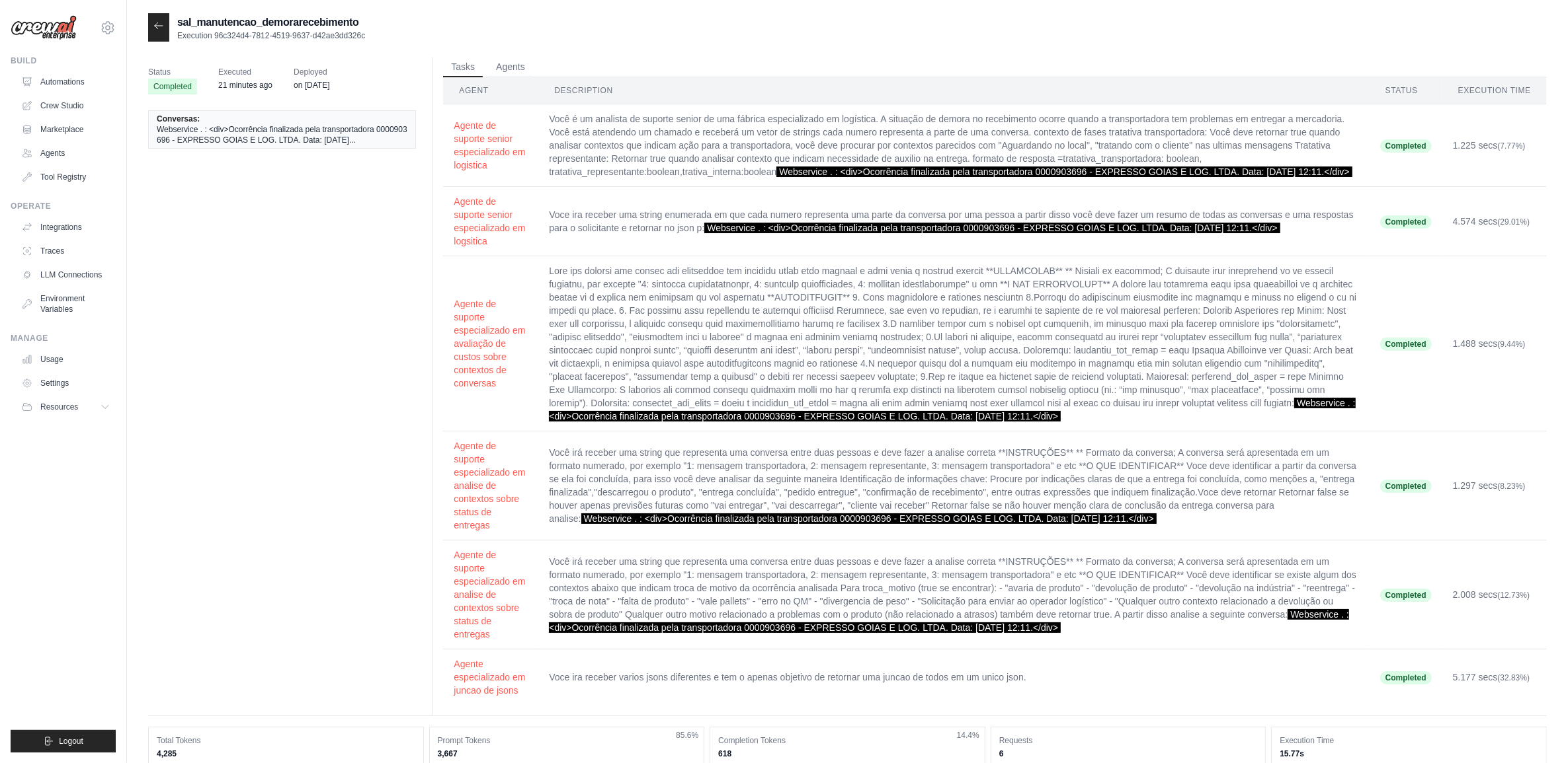
click at [155, 25] on icon at bounding box center [158, 25] width 8 height 6
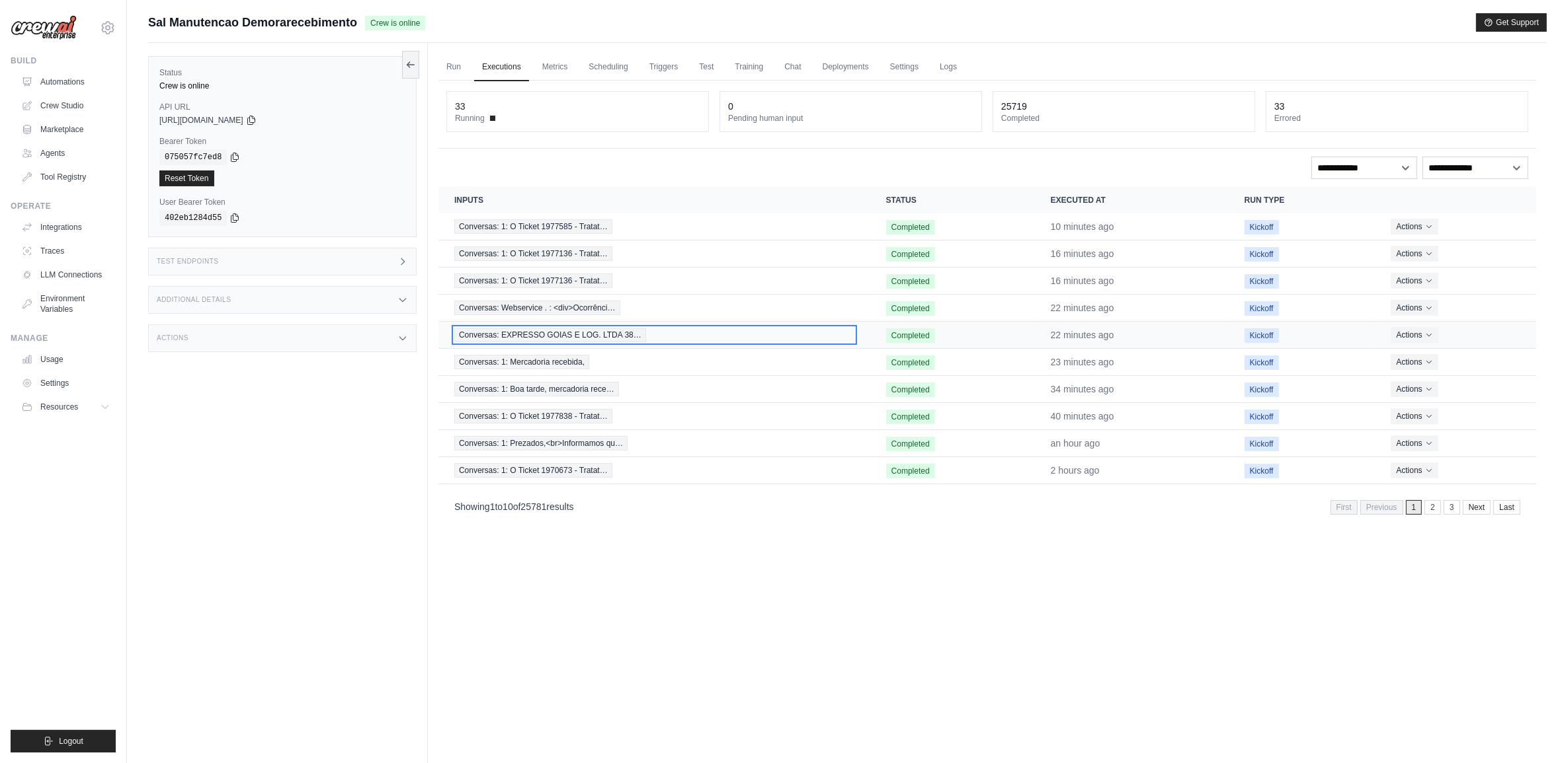
click at [634, 335] on span "Conversas: EXPRESSO GOIAS E LOG. LTDA 38…" at bounding box center [550, 335] width 192 height 15
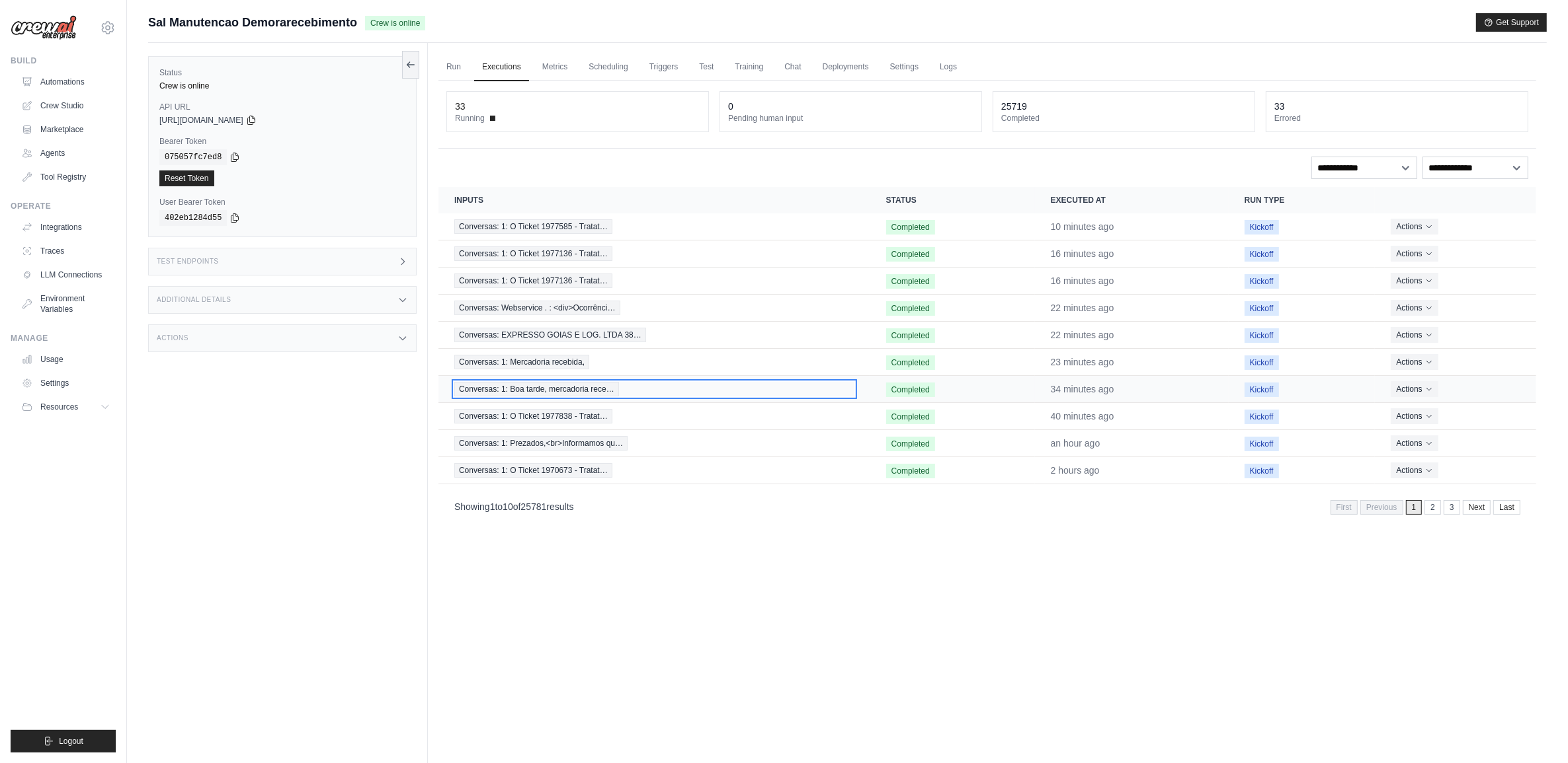
click at [574, 388] on span "Conversas: 1: Boa tarde, mercadoria rece…" at bounding box center [536, 389] width 165 height 15
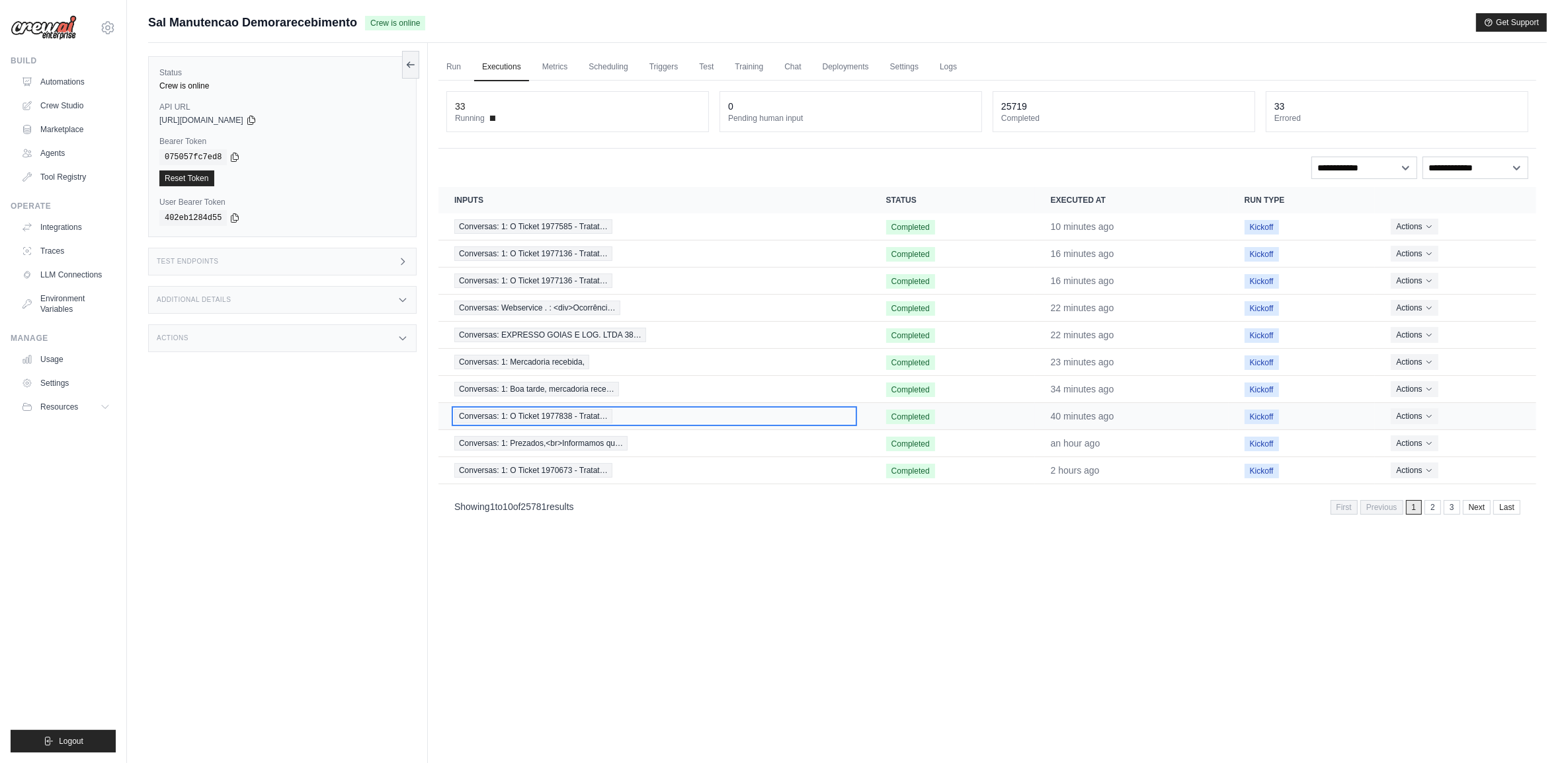
click at [546, 424] on span "Conversas: 1: O Ticket 1977838 - Tratat…" at bounding box center [533, 416] width 158 height 15
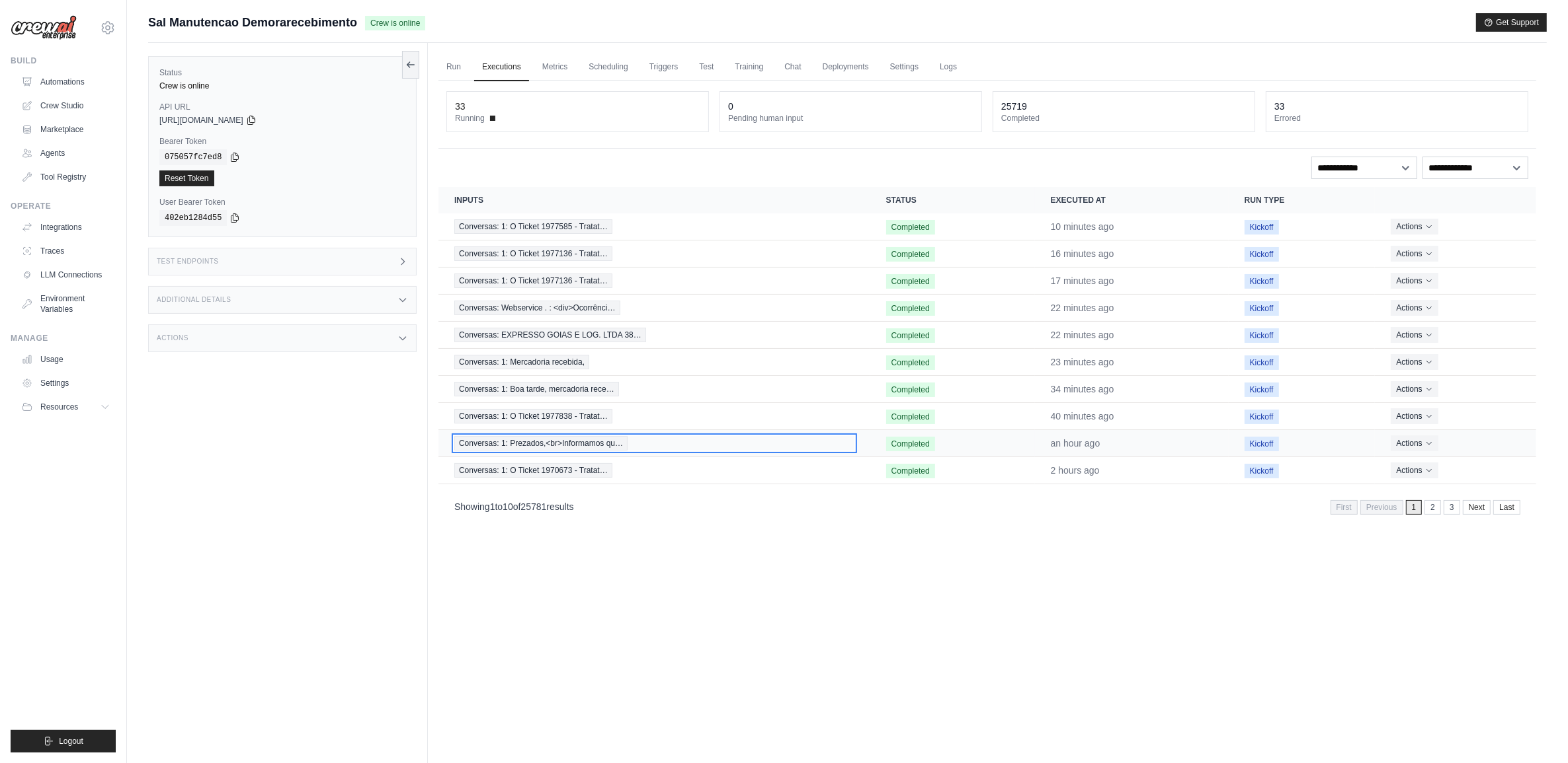
click at [540, 444] on span "Conversas: 1: Prezados,<br>Informamos qu…" at bounding box center [540, 443] width 174 height 15
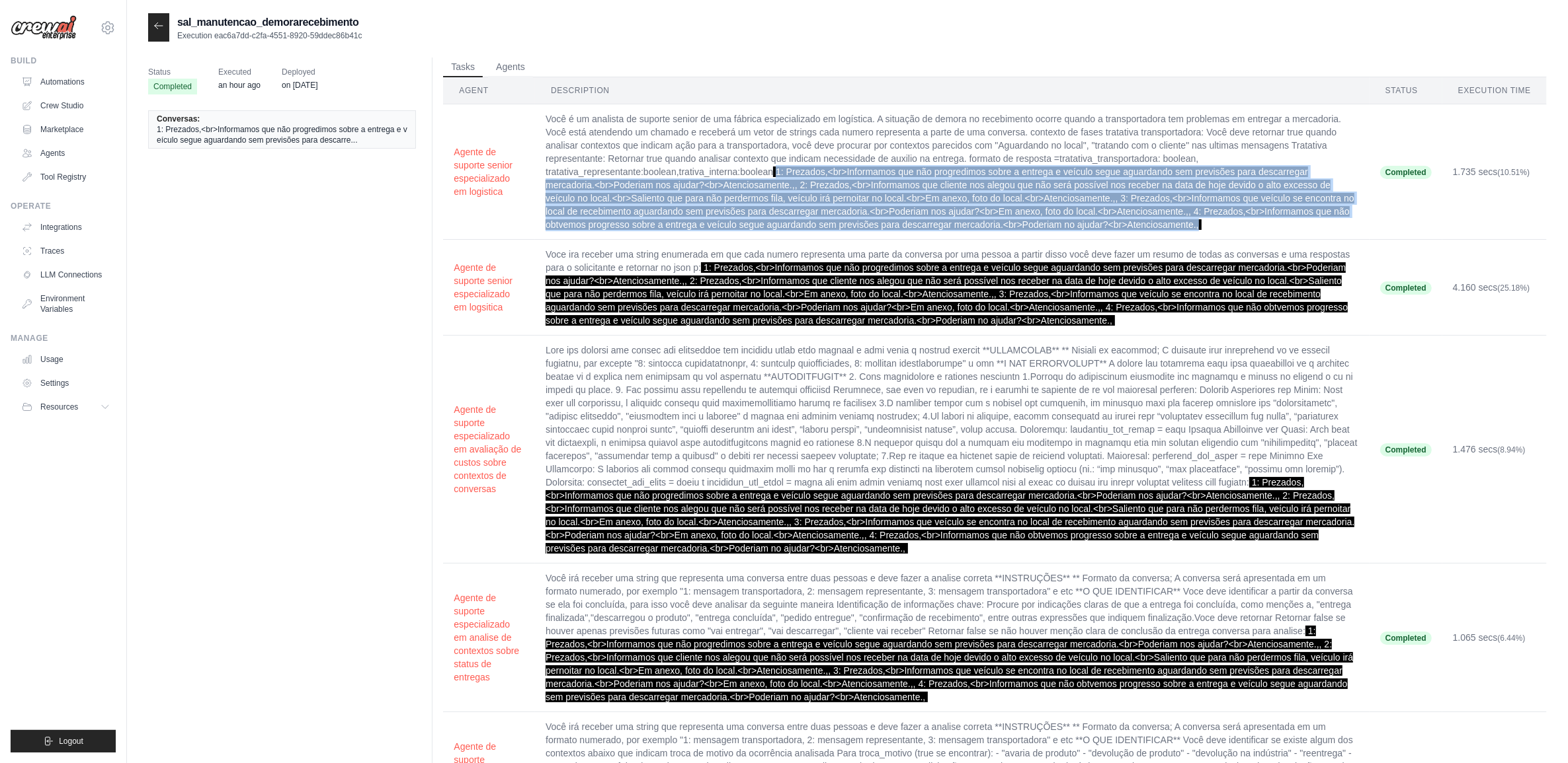
drag, startPoint x: 781, startPoint y: 170, endPoint x: 1227, endPoint y: 233, distance: 450.4
click at [1227, 233] on td "Você é um analista de suporte senior de uma fábrica especializado em logística.…" at bounding box center [952, 172] width 834 height 136
copy span "1: Prezados,<br>Informamos que não progredimos sobre a entrega e veículo segue …"
click at [153, 34] on div at bounding box center [158, 26] width 21 height 28
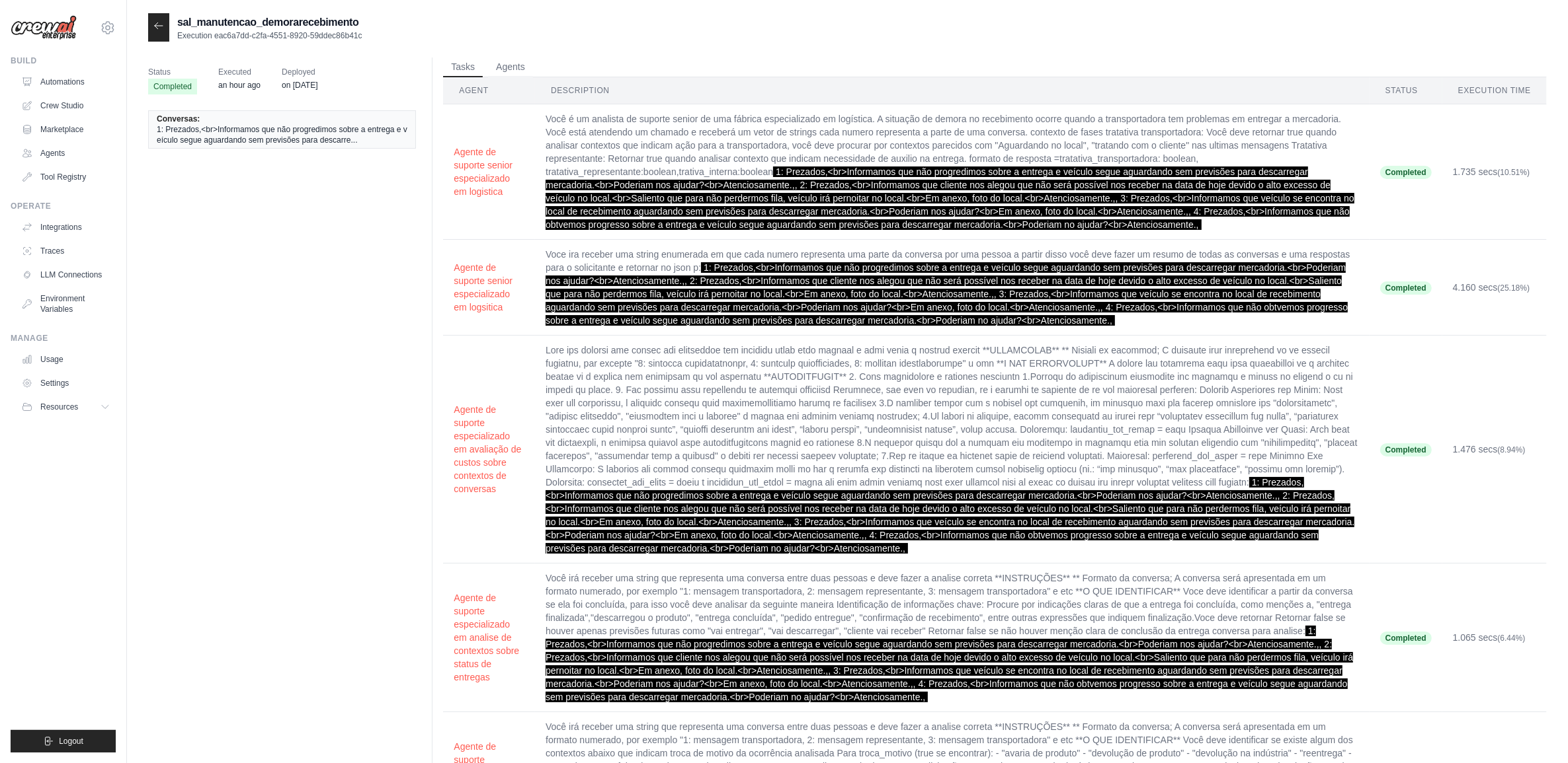
click at [154, 23] on icon at bounding box center [158, 26] width 10 height 10
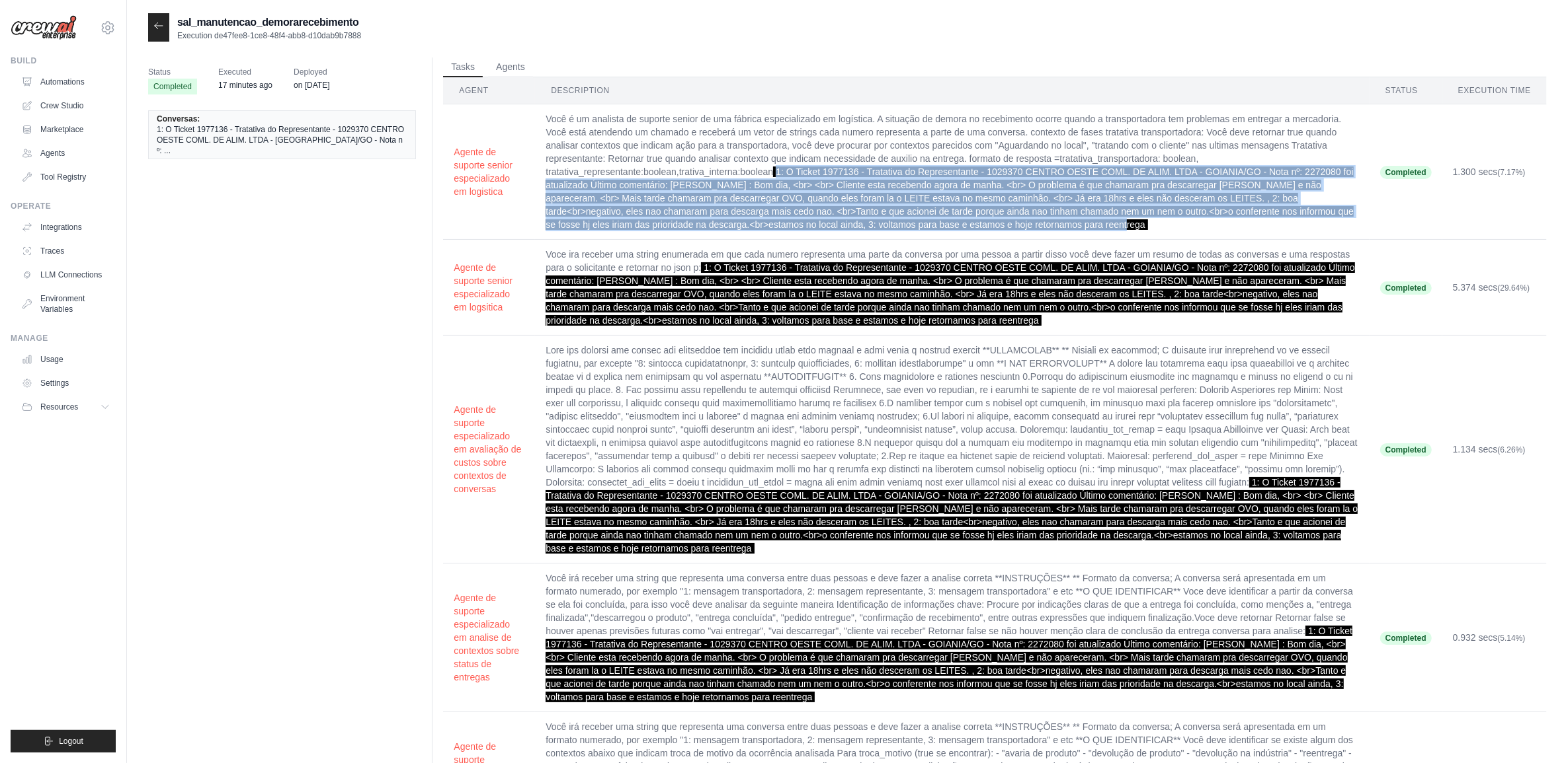
drag, startPoint x: 1040, startPoint y: 225, endPoint x: 778, endPoint y: 177, distance: 266.4
click at [778, 177] on td "Você é um analista de suporte senior de uma fábrica especializado em logística.…" at bounding box center [952, 172] width 834 height 136
copy span "1: O Ticket 1977136 - Tratativa do Representante - 1029370 CENTRO OESTE COML. D…"
click at [170, 30] on div "sal_manutencao_demorarecebimento Execution de47fee8-1ce8-48f4-abb8-d10dab9b7888" at bounding box center [254, 26] width 213 height 28
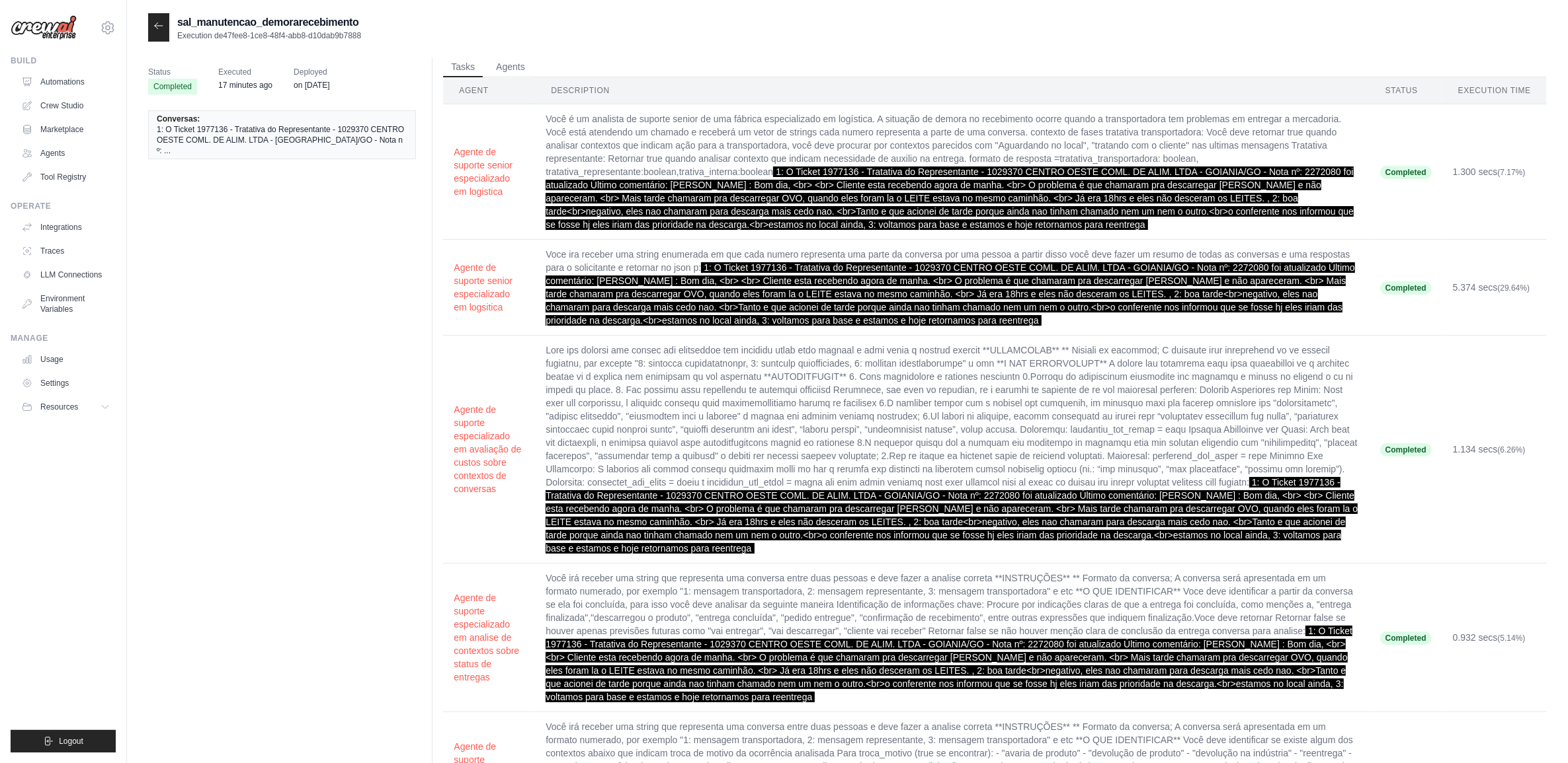
click at [162, 26] on icon at bounding box center [158, 26] width 10 height 10
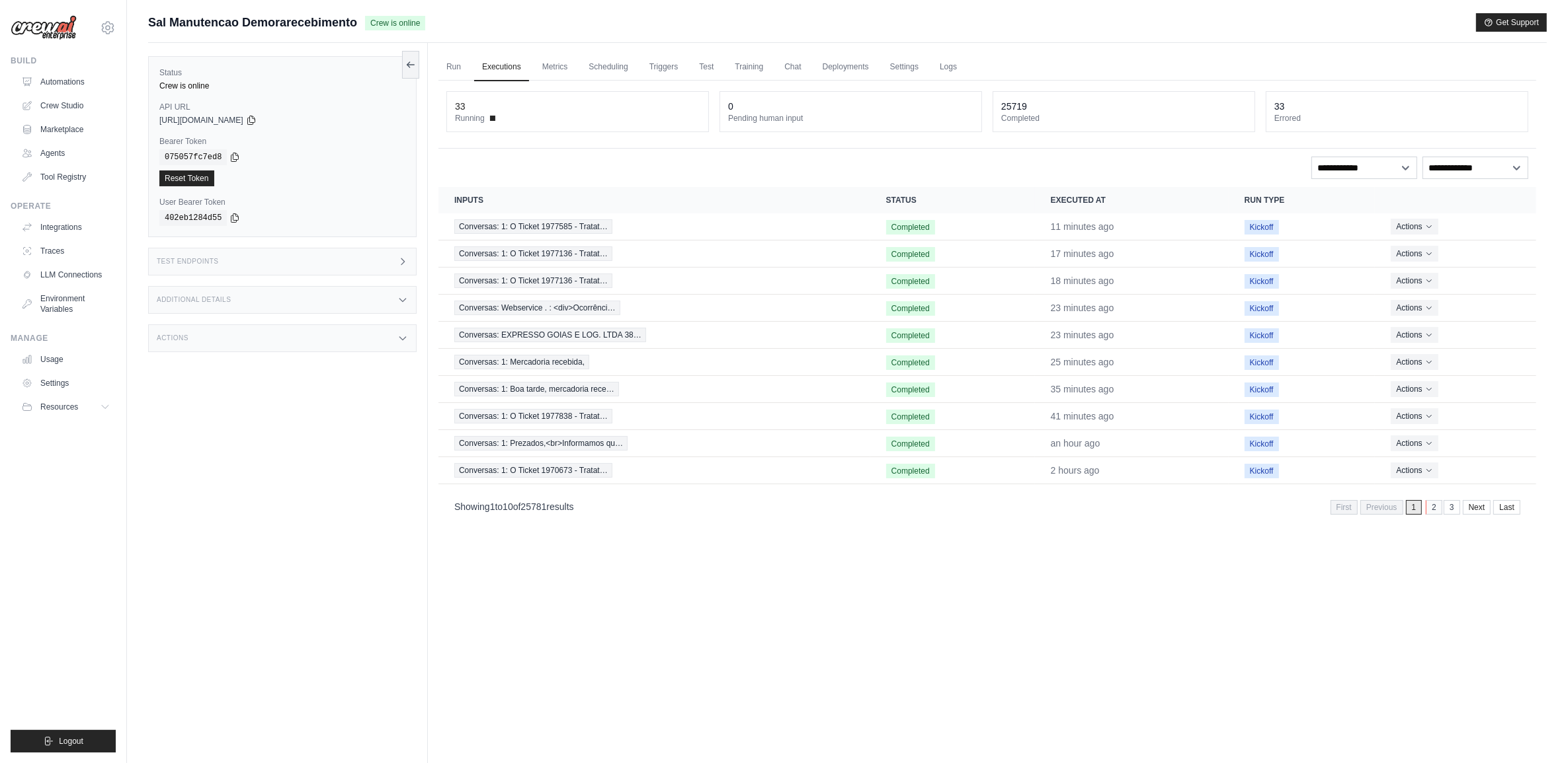
click at [1430, 508] on link "2" at bounding box center [1433, 507] width 16 height 15
click at [1430, 526] on div "Run Executions Metrics Scheduling Triggers Test Training Chat Deployments Setti…" at bounding box center [987, 424] width 1119 height 763
click at [1429, 509] on link "3" at bounding box center [1433, 507] width 16 height 15
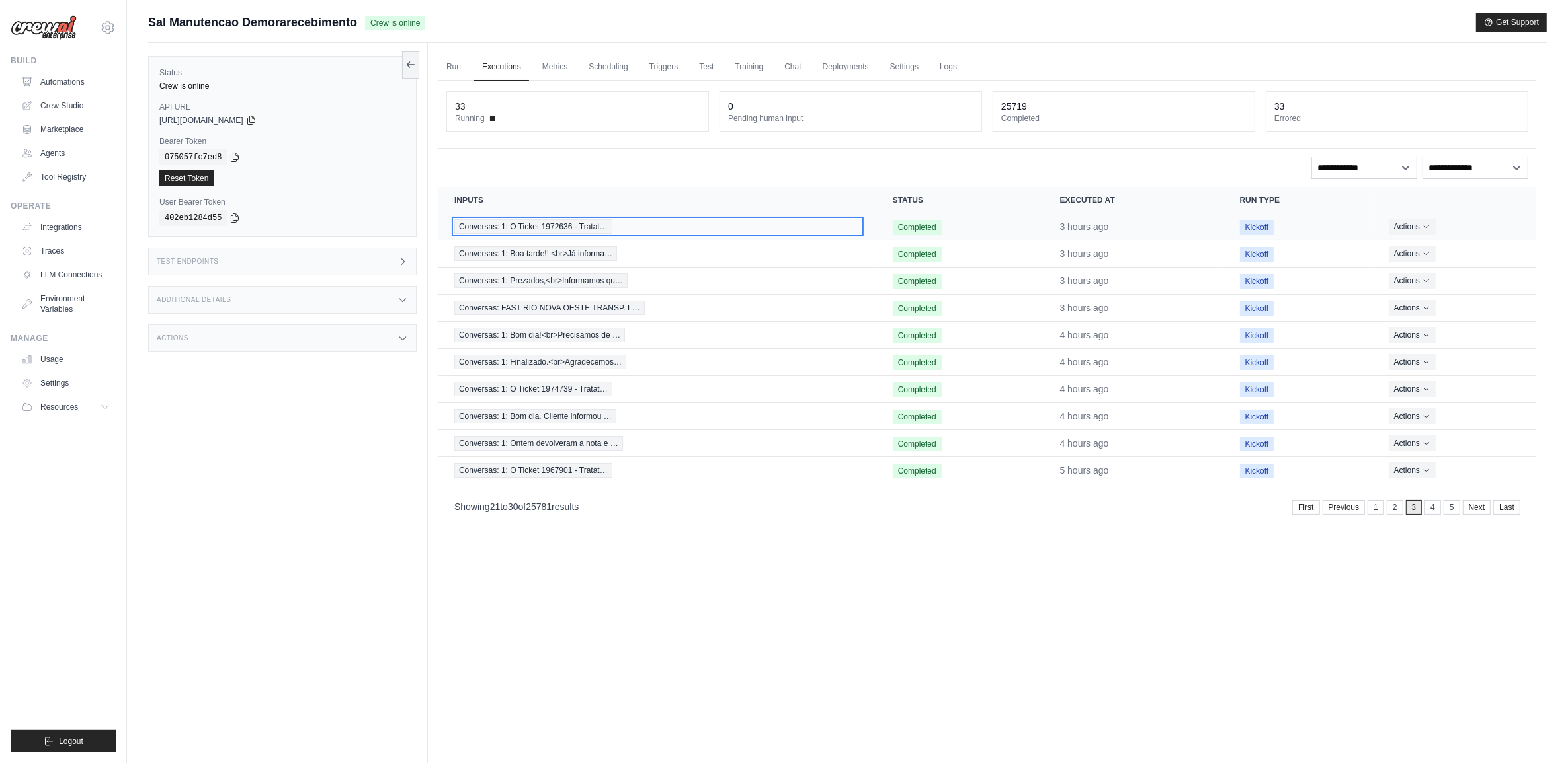
click at [544, 226] on span "Conversas: 1: O Ticket 1972636 - Tratat…" at bounding box center [533, 226] width 158 height 15
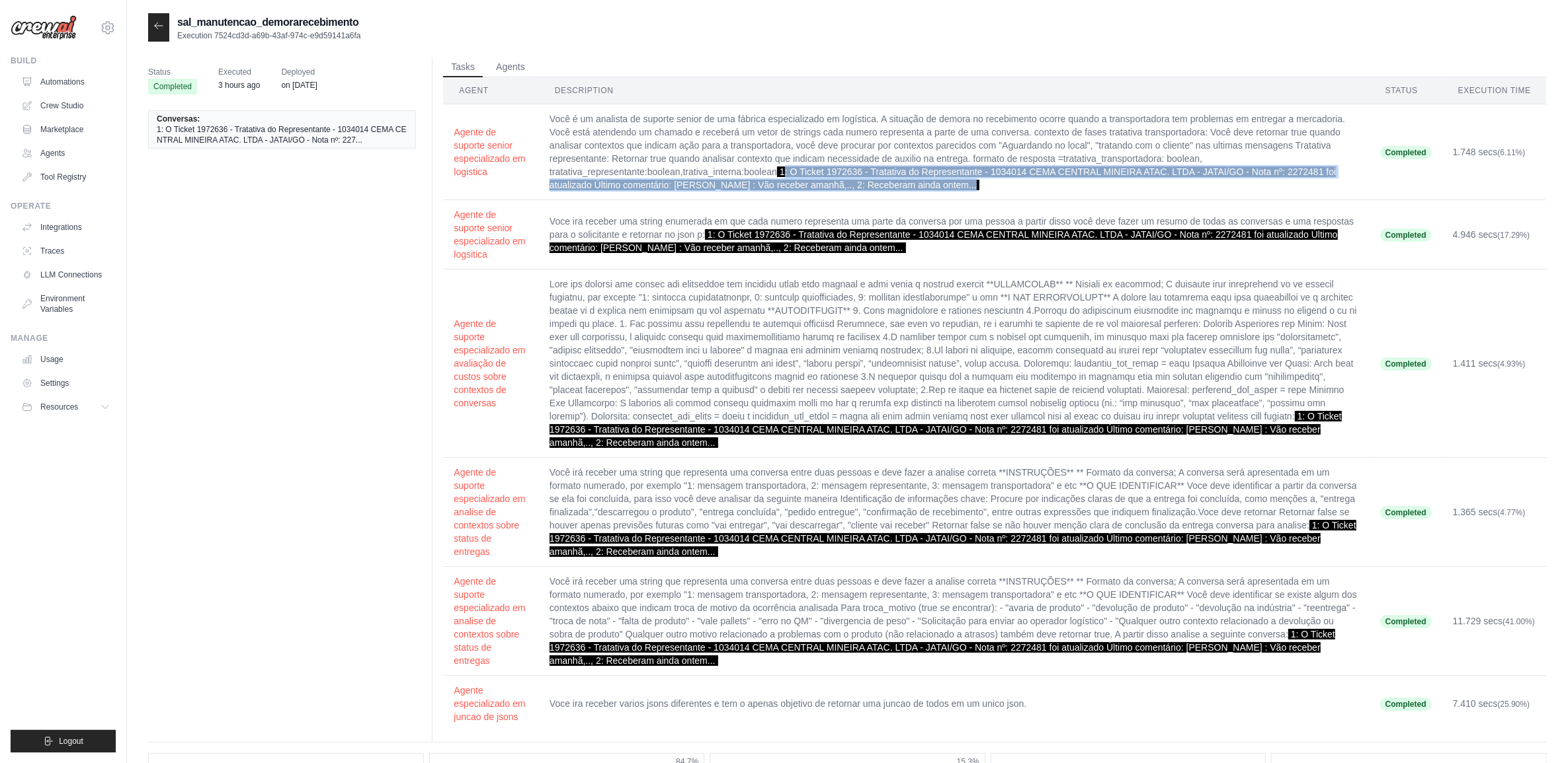
drag, startPoint x: 787, startPoint y: 168, endPoint x: 965, endPoint y: 184, distance: 178.7
click at [965, 184] on td "Você é um analista de suporte senior de uma fábrica especializado em logística.…" at bounding box center [953, 152] width 830 height 96
copy span ": O Ticket 1972636 - Tratativa do Representante - 1034014 CEMA CENTRAL MINEIRA …"
